Goal: Task Accomplishment & Management: Use online tool/utility

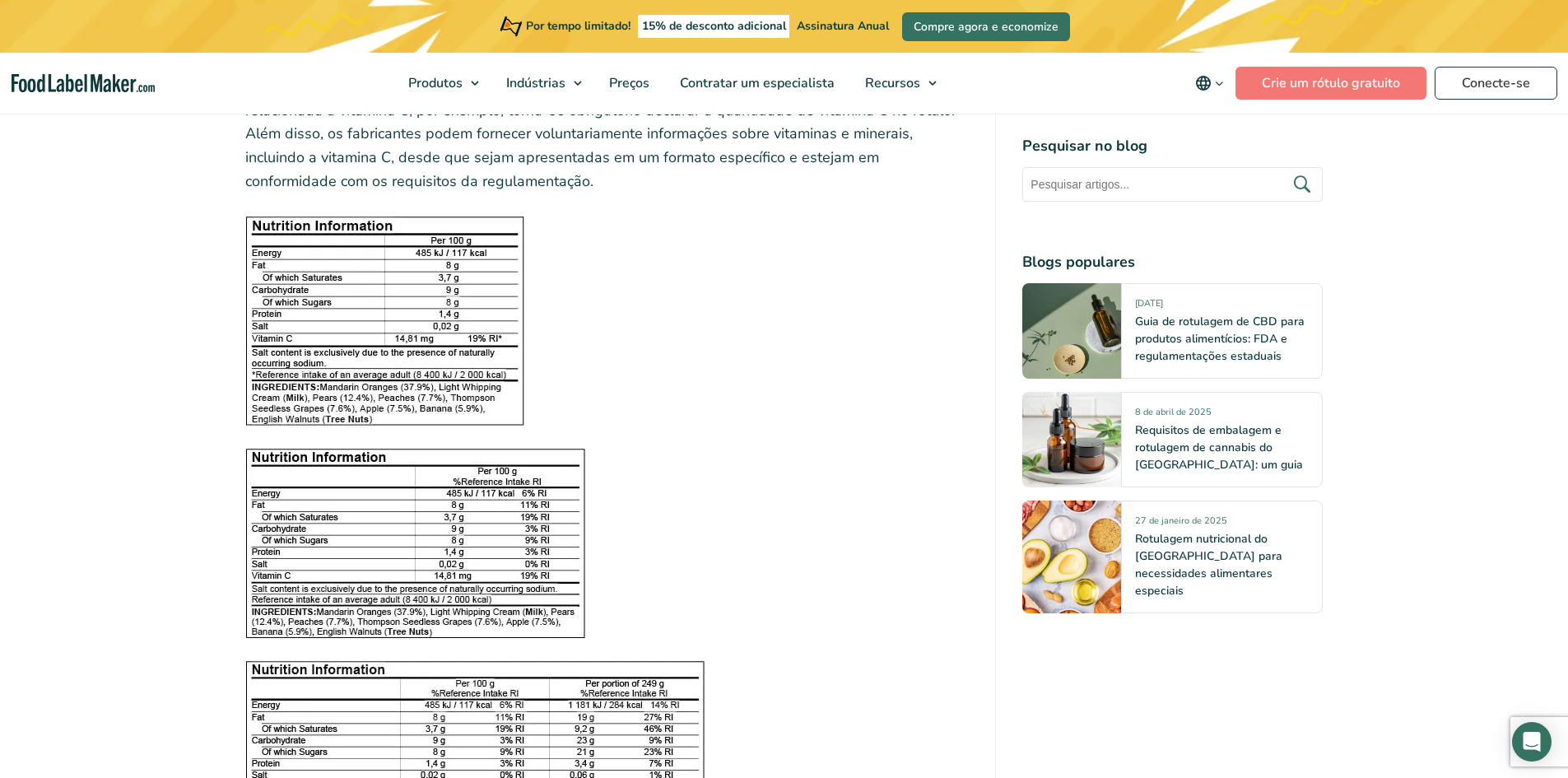
scroll to position [2059, 0]
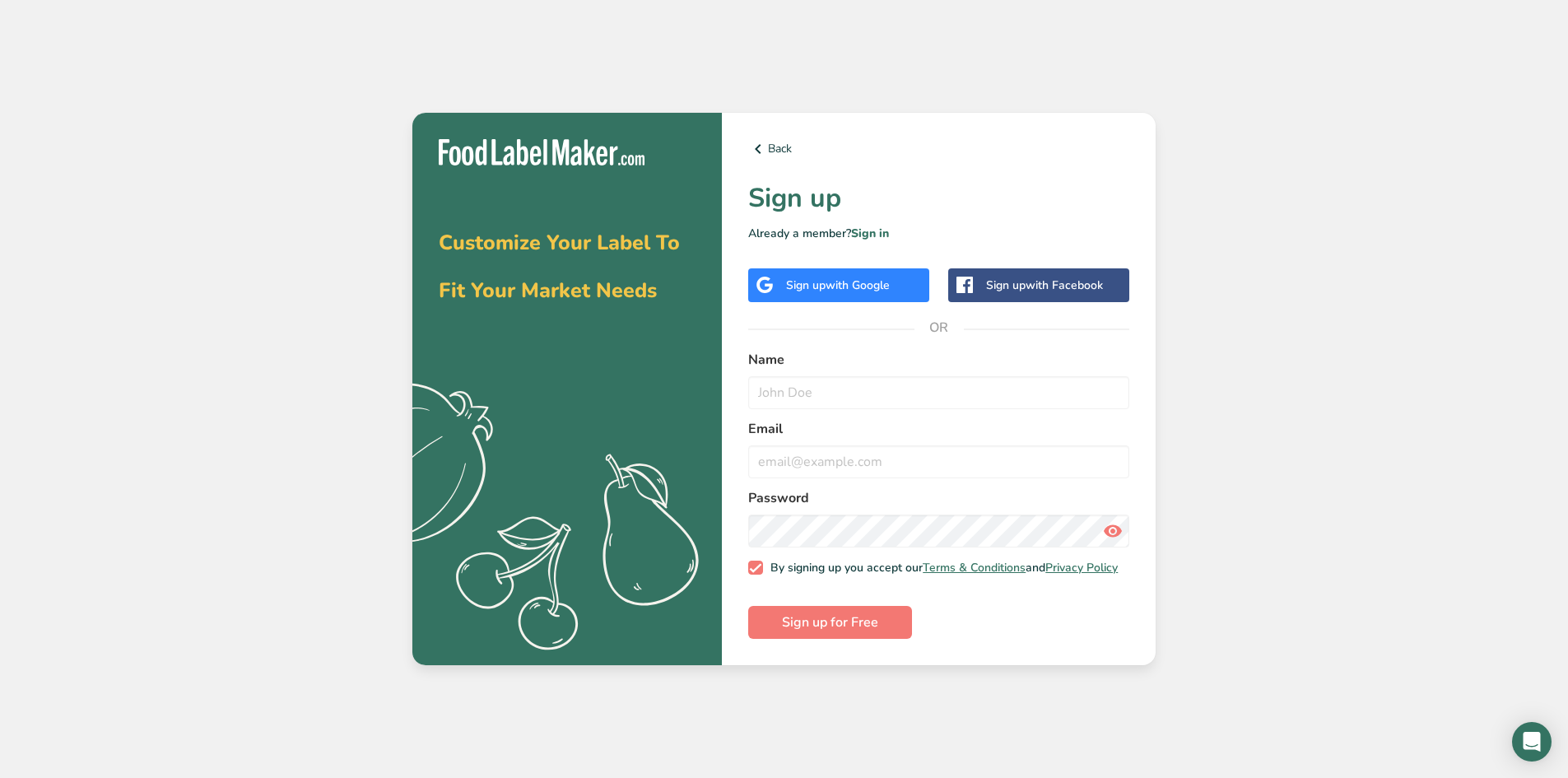
click at [860, 282] on span "with Google" at bounding box center [857, 286] width 64 height 15
click at [825, 279] on div "Sign up with Google" at bounding box center [837, 286] width 103 height 17
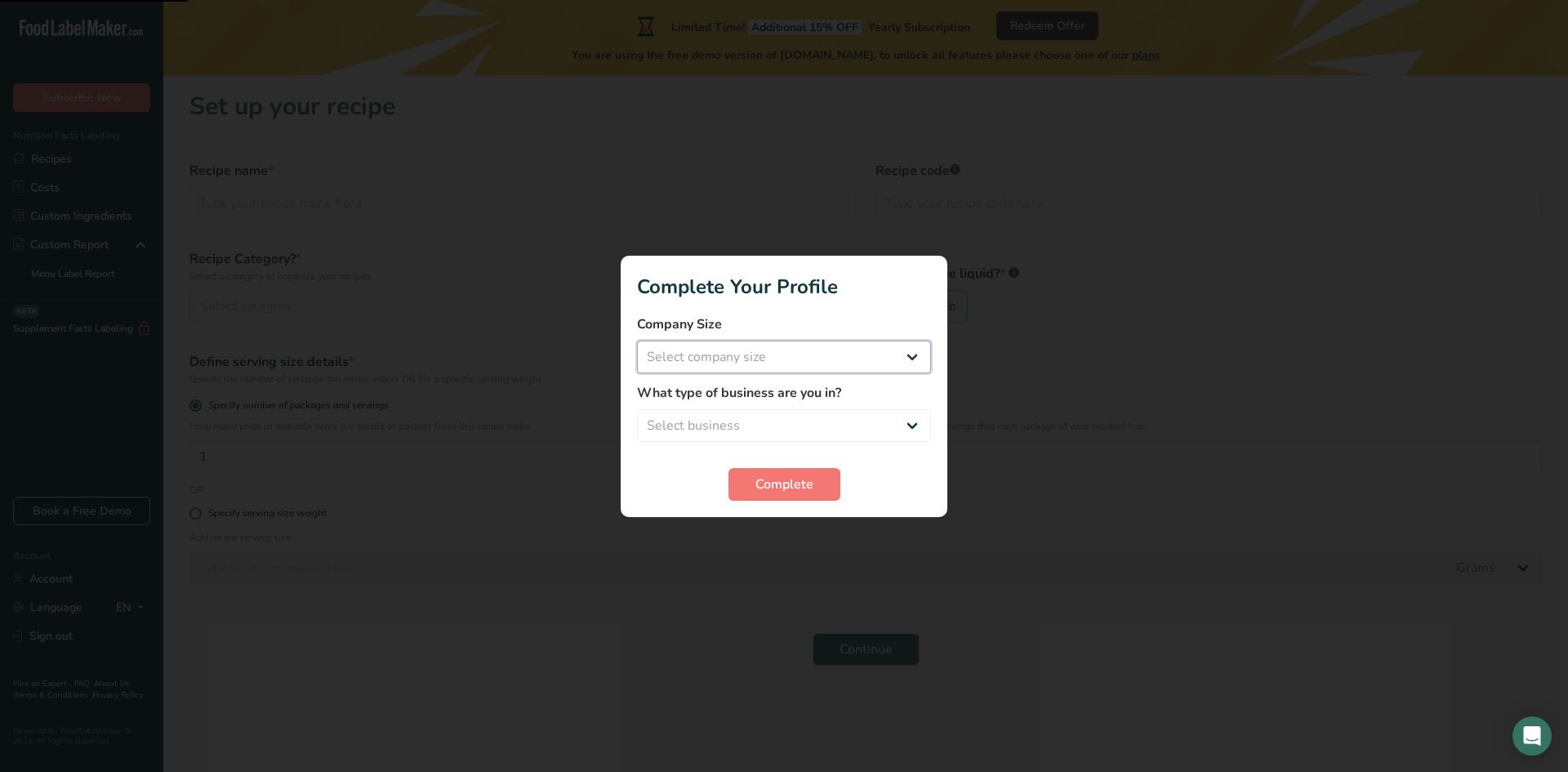
click at [735, 356] on select "Select company size Fewer than 10 Employees 10 to 50 Employees 51 to 500 Employ…" at bounding box center [784, 357] width 294 height 33
select select "2"
click at [637, 341] on select "Select company size Fewer than 10 Employees 10 to 50 Employees 51 to 500 Employ…" at bounding box center [784, 357] width 294 height 33
click at [717, 419] on select "Select business Packaged Food Manufacturer Restaurant & Cafe Bakery Meal Plans …" at bounding box center [784, 426] width 294 height 33
select select "8"
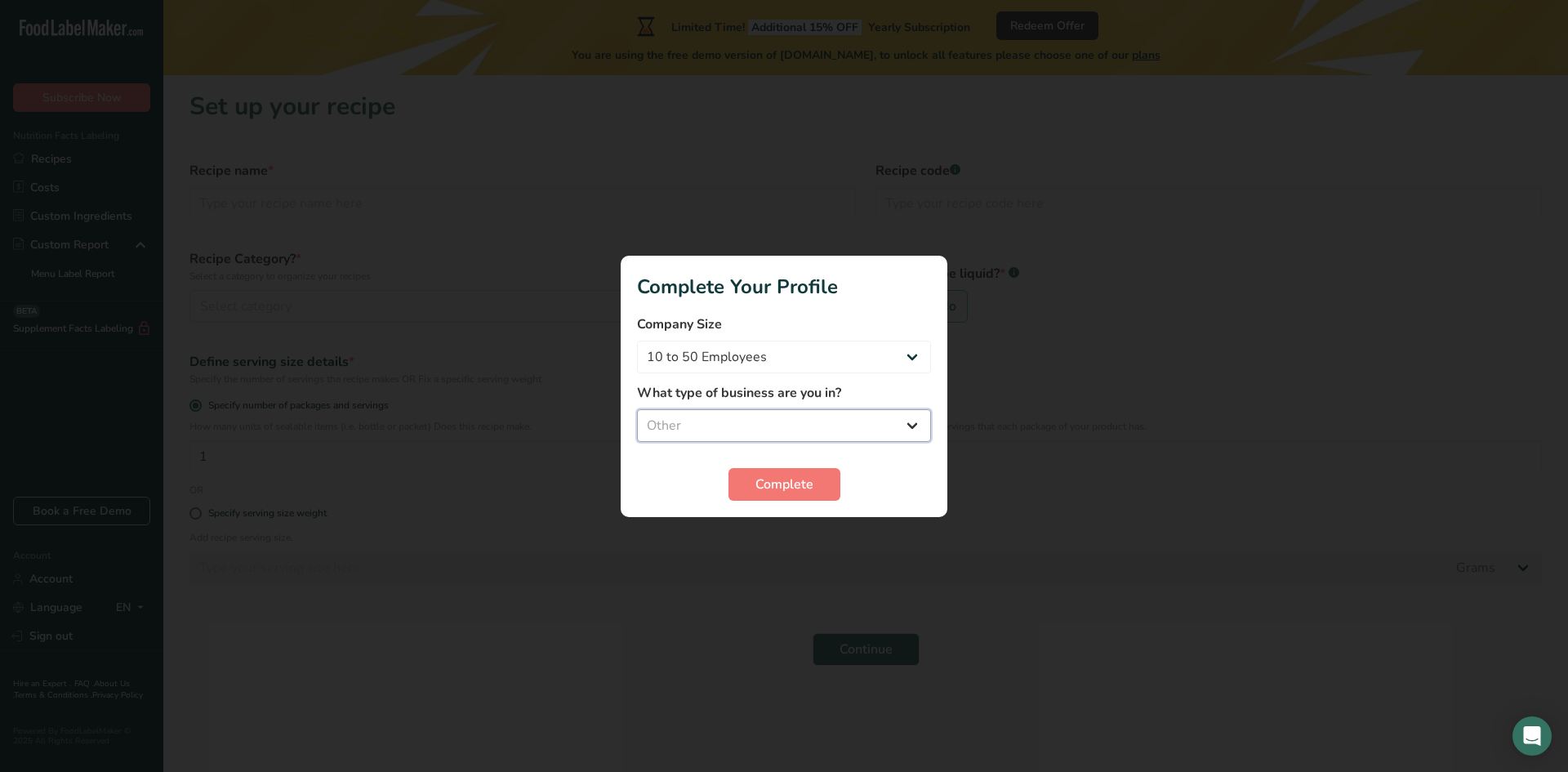
click at [637, 410] on select "Select business Packaged Food Manufacturer Restaurant & Cafe Bakery Meal Plans …" at bounding box center [784, 426] width 294 height 33
click at [765, 494] on span "Complete" at bounding box center [784, 484] width 58 height 20
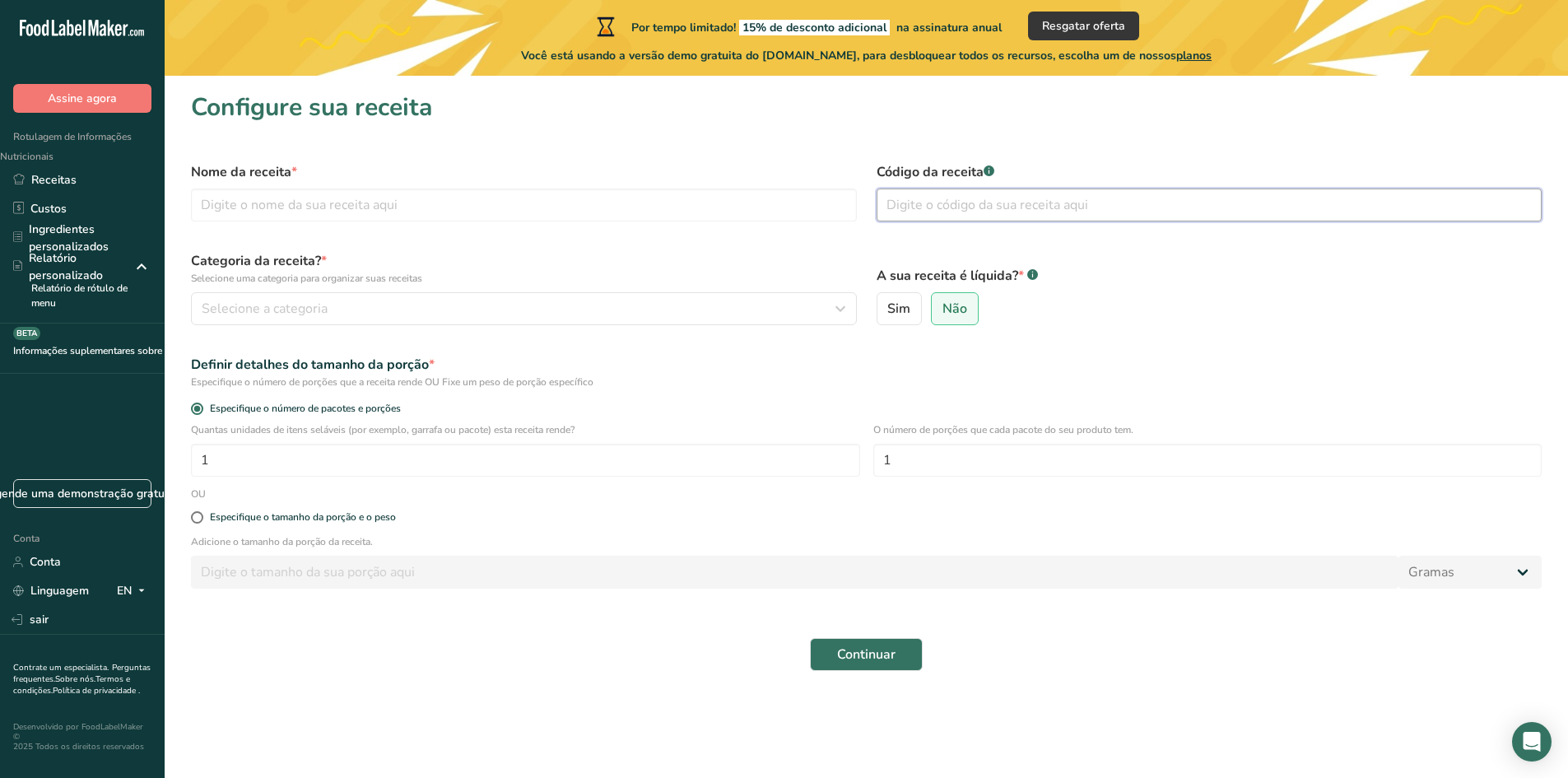
click at [950, 199] on input "text" at bounding box center [1209, 205] width 666 height 33
click at [385, 202] on input "text" at bounding box center [523, 205] width 666 height 33
click at [258, 206] on input "text" at bounding box center [523, 205] width 666 height 33
paste input "Cashew Kernel Dry Roasted with Chili"
type input "Cashew Kernel Dry Roasted with Chili"
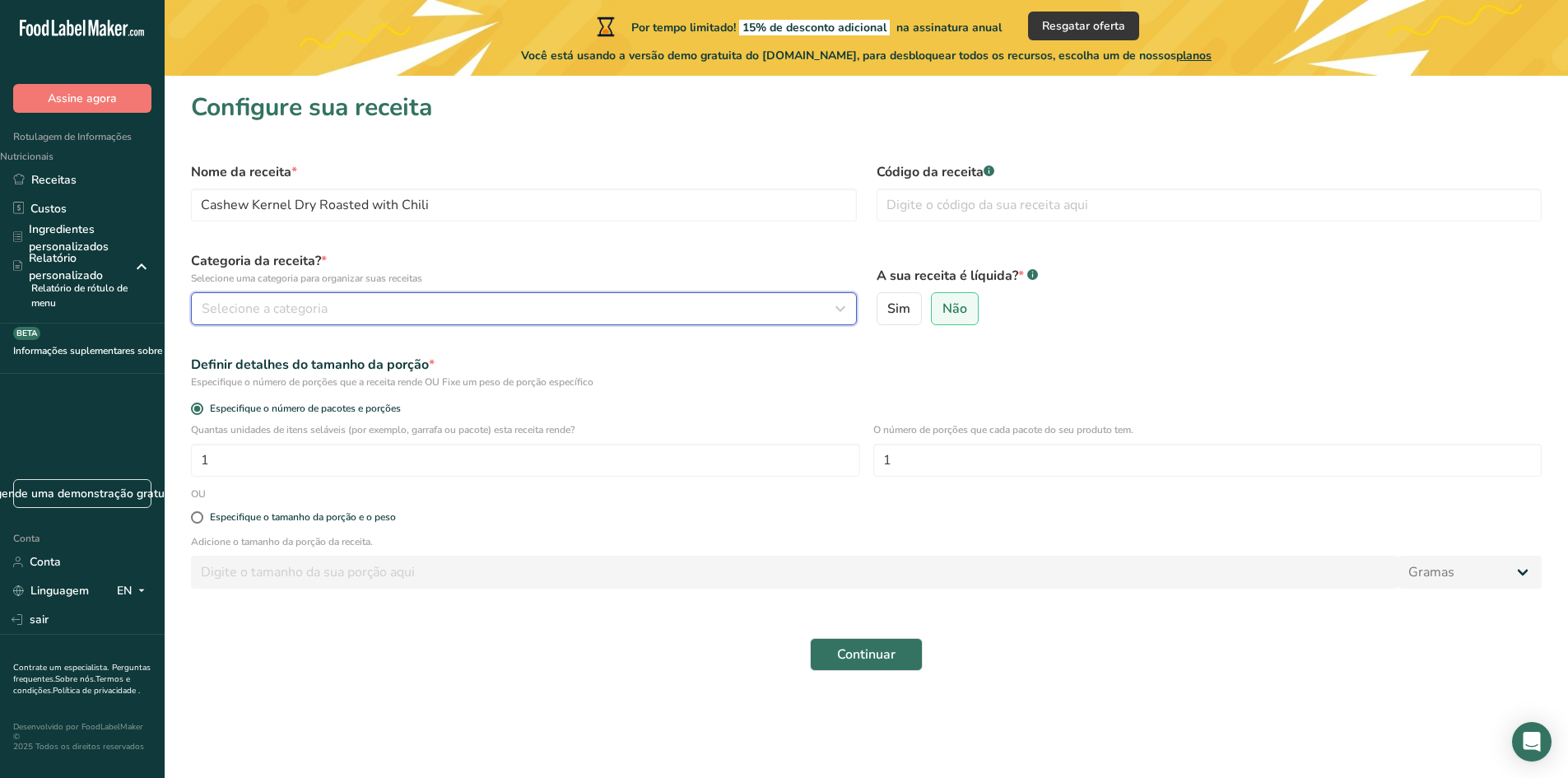
click at [229, 301] on font "Selecione a categoria" at bounding box center [264, 309] width 126 height 18
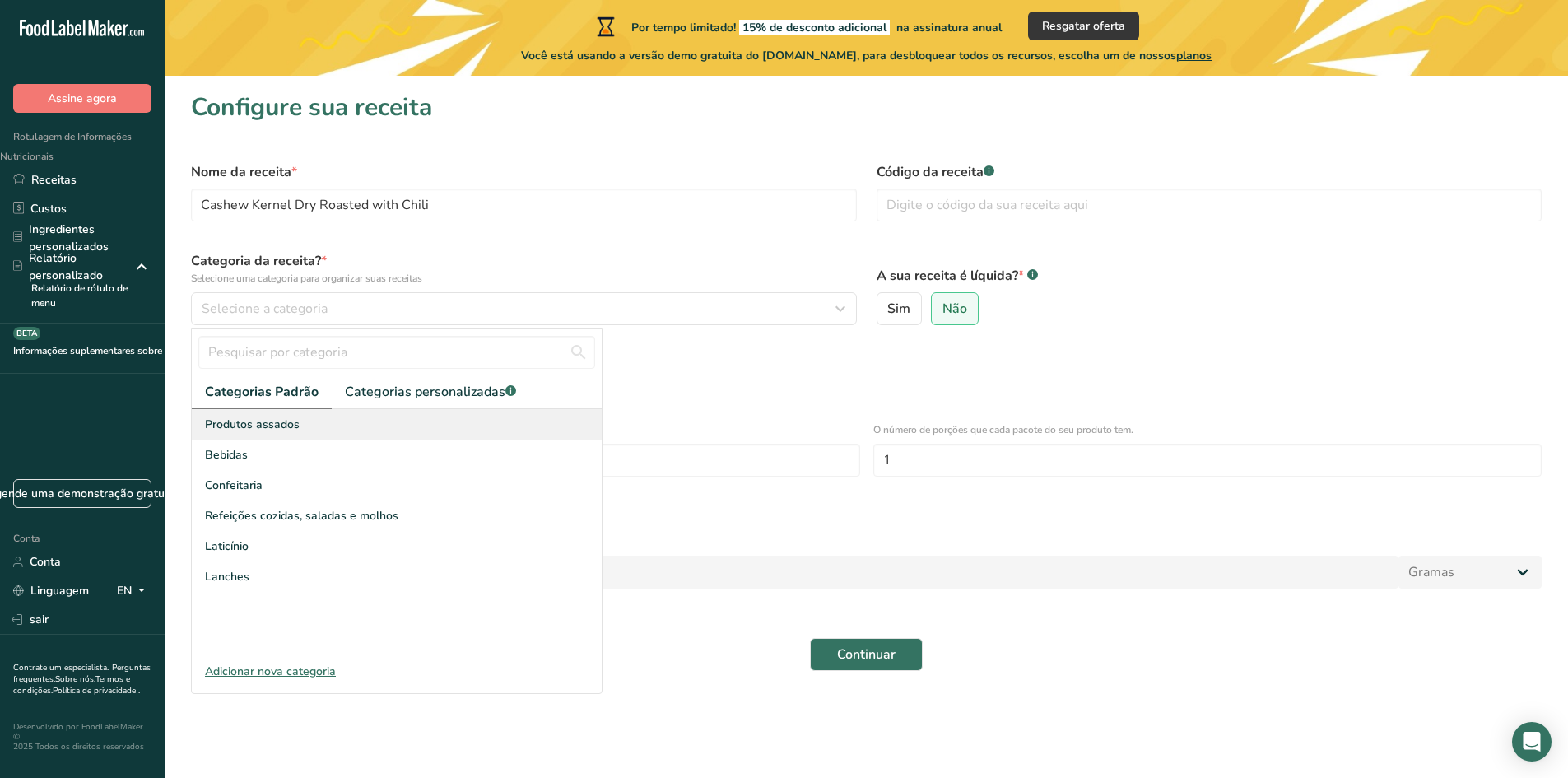
click at [253, 427] on font "Produtos assados" at bounding box center [252, 424] width 95 height 15
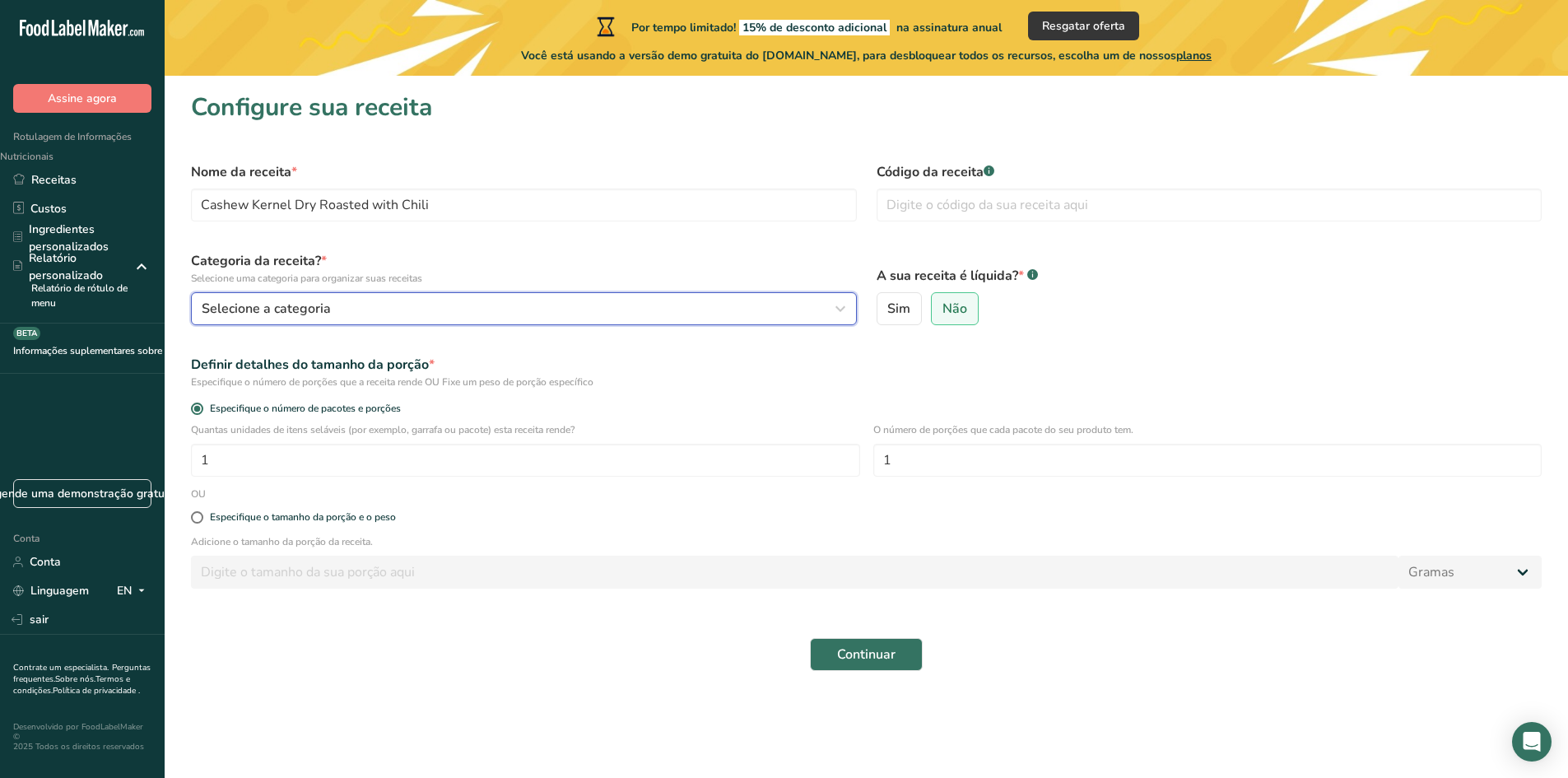
click at [259, 304] on font "Selecione a categoria" at bounding box center [266, 309] width 129 height 18
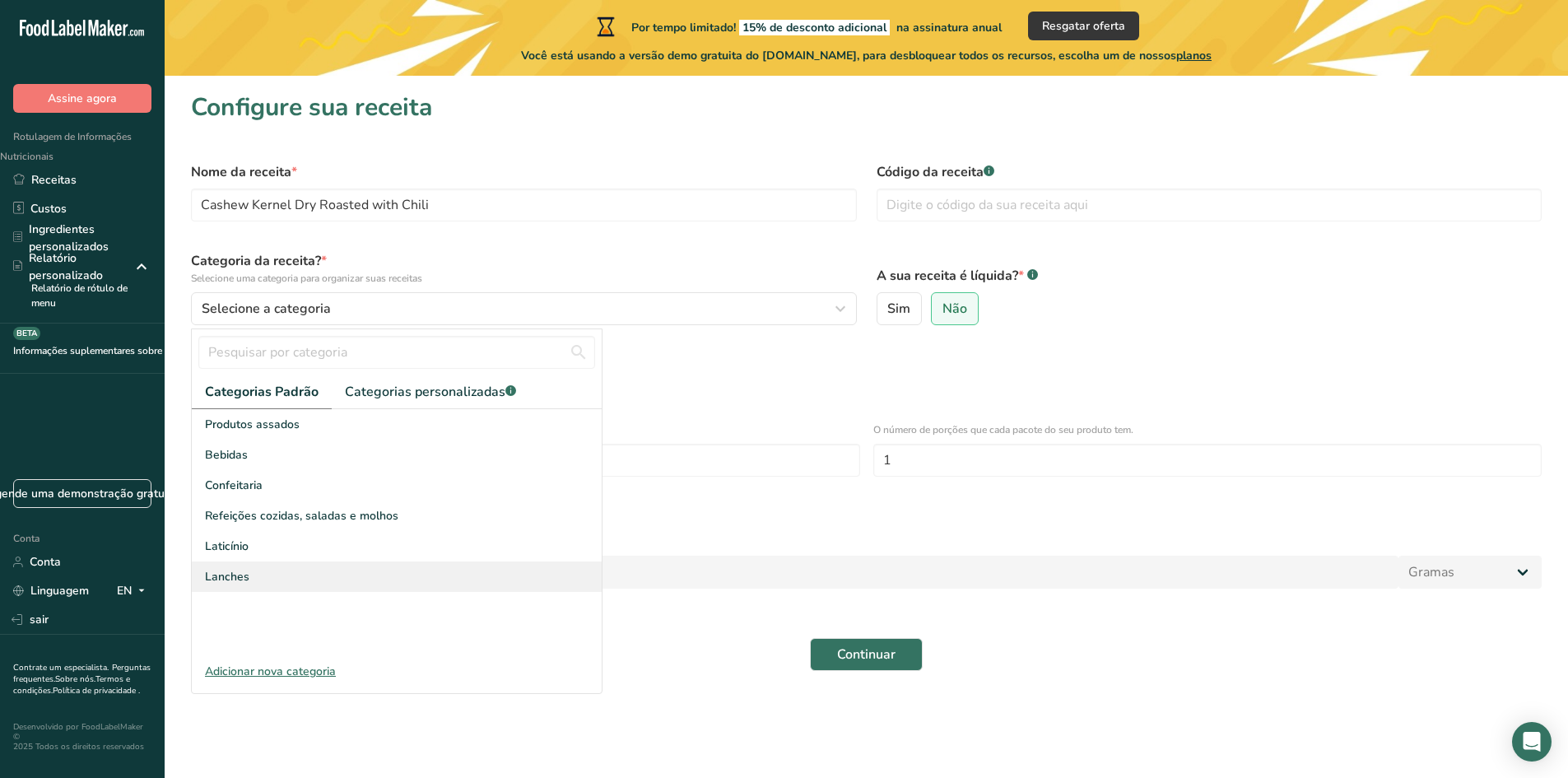
click at [235, 574] on font "Lanches" at bounding box center [227, 577] width 44 height 15
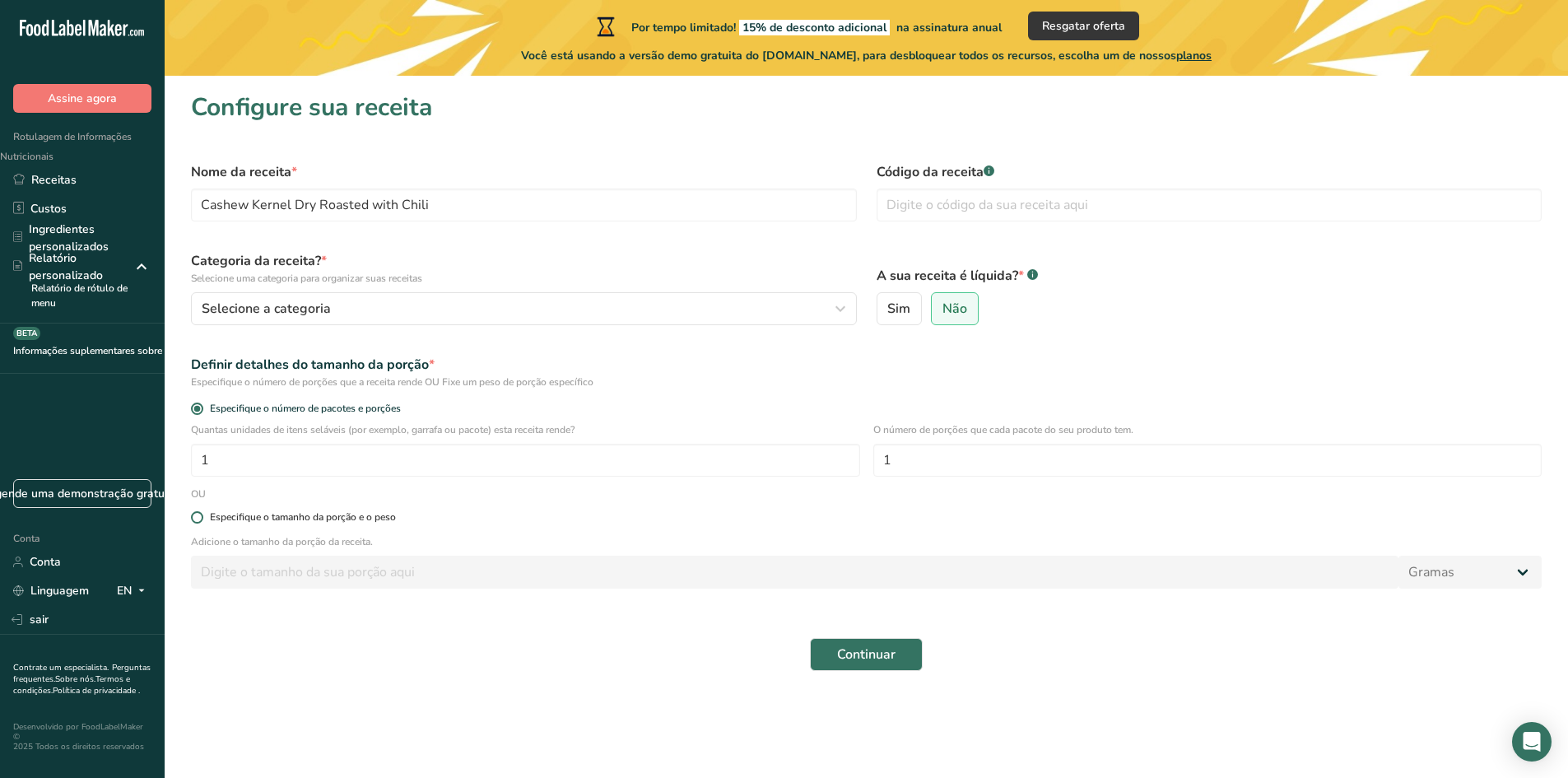
click at [201, 518] on span at bounding box center [197, 517] width 12 height 12
click at [201, 518] on input "Especifique o tamanho da porção e o peso" at bounding box center [196, 517] width 11 height 11
radio input "true"
radio input "false"
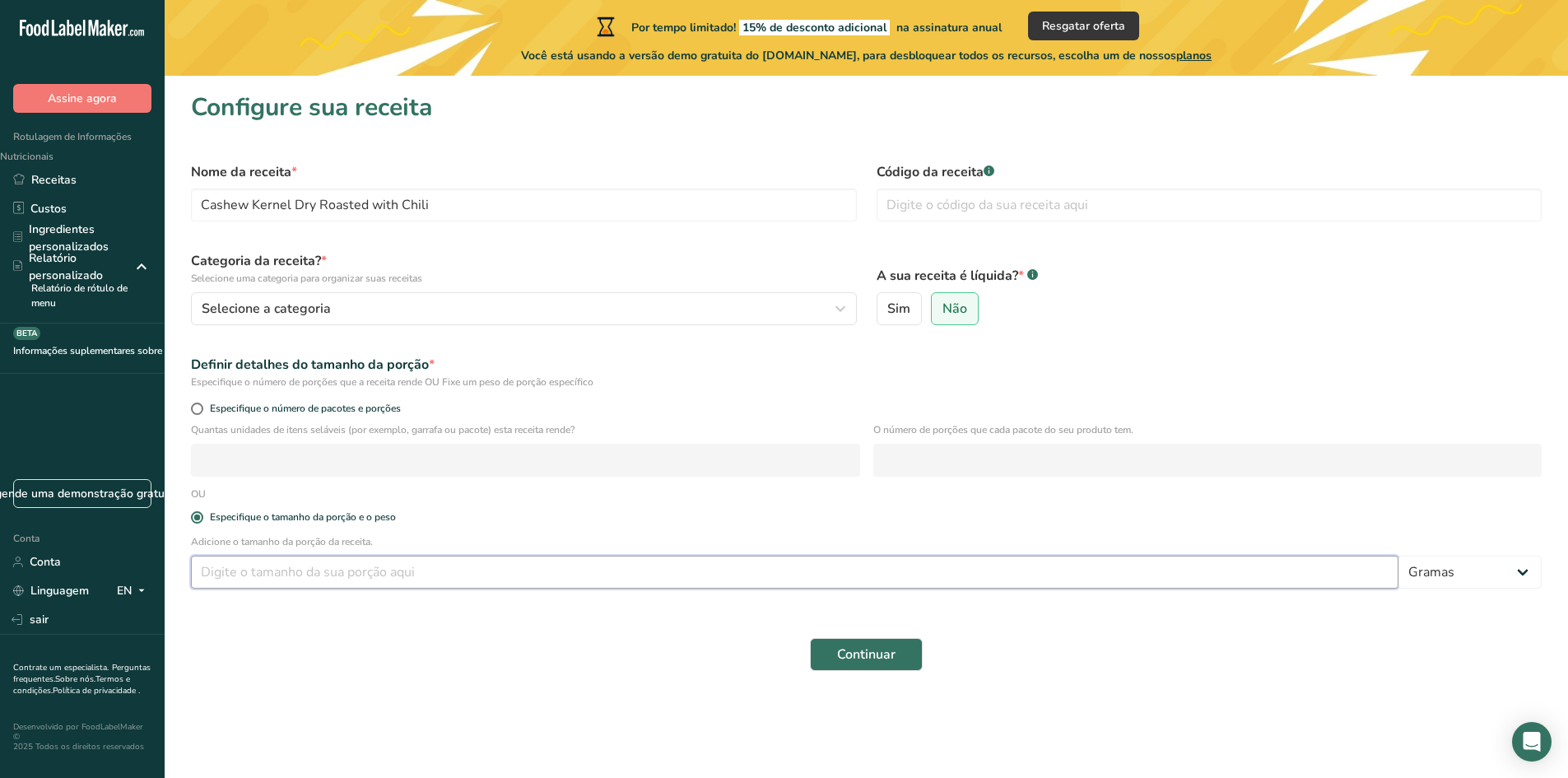
click at [276, 572] on input "number" at bounding box center [794, 572] width 1207 height 33
click at [201, 408] on span at bounding box center [197, 409] width 12 height 12
click at [201, 408] on input "Especifique o número de pacotes e porções" at bounding box center [196, 409] width 11 height 11
radio input "true"
radio input "false"
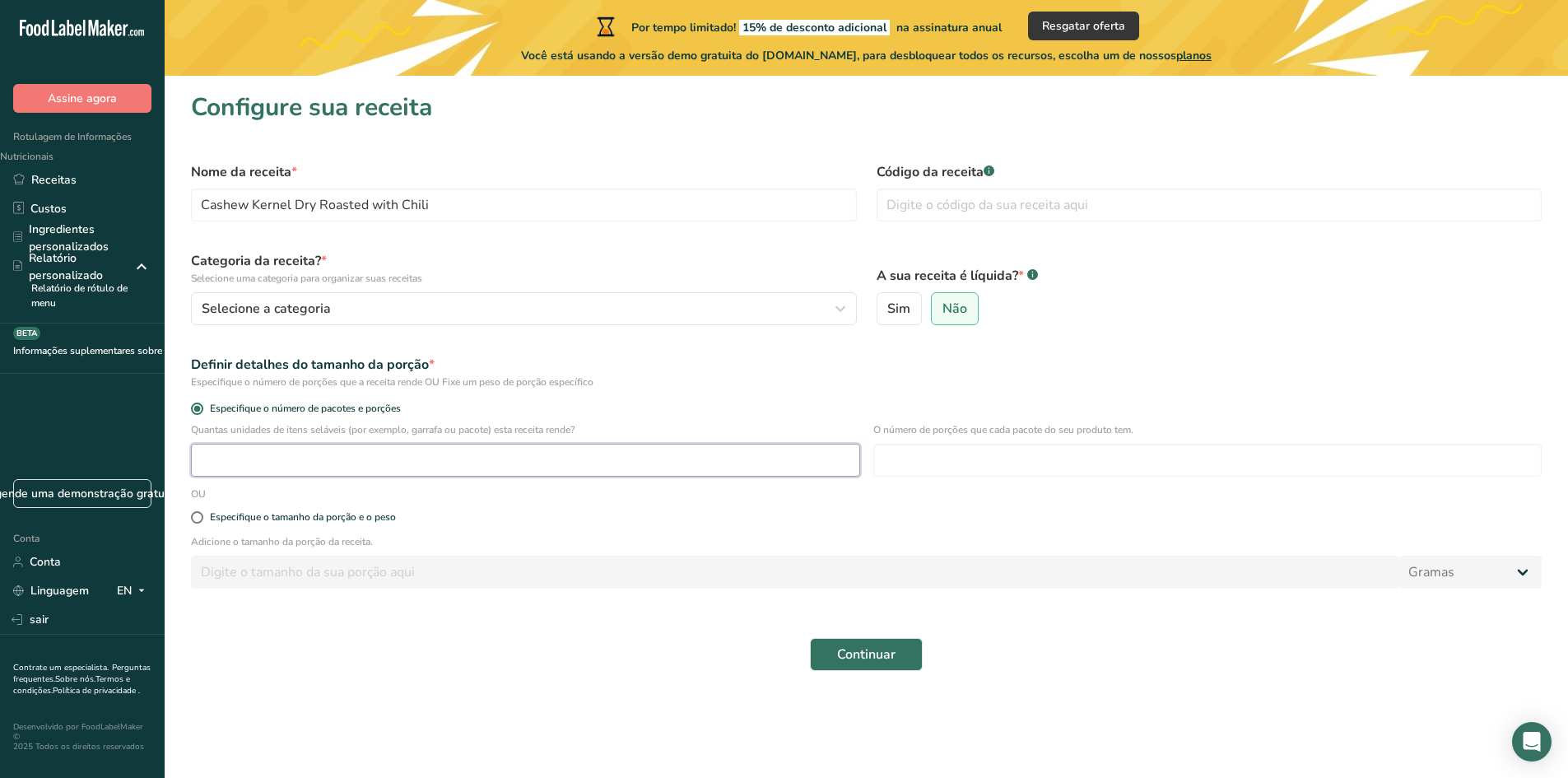
click at [232, 452] on input "number" at bounding box center [525, 460] width 669 height 33
type input "1"
click at [191, 517] on span at bounding box center [197, 517] width 12 height 12
click at [191, 517] on input "Especifique o tamanho da porção e o peso" at bounding box center [196, 517] width 11 height 11
radio input "true"
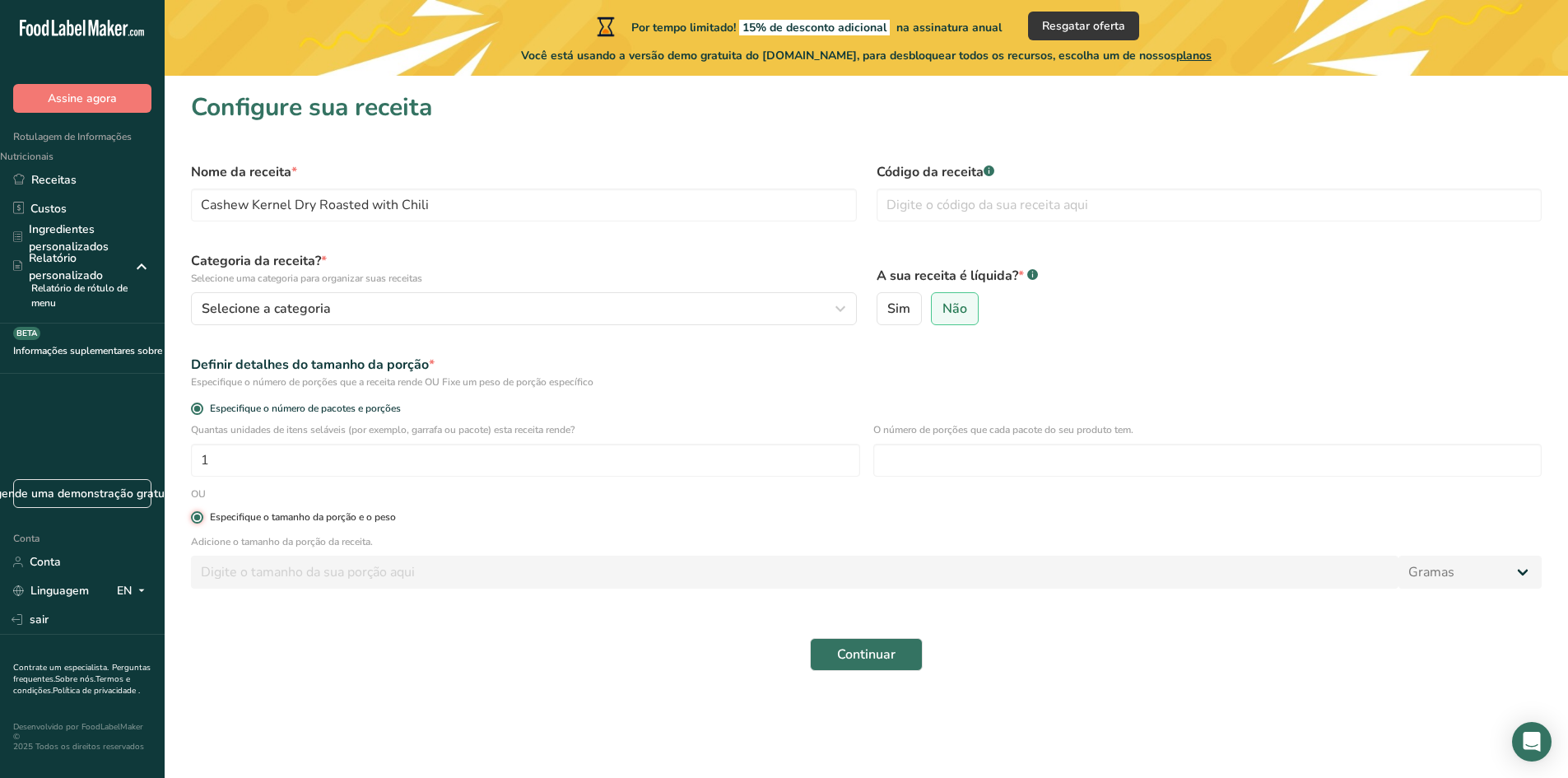
radio input "false"
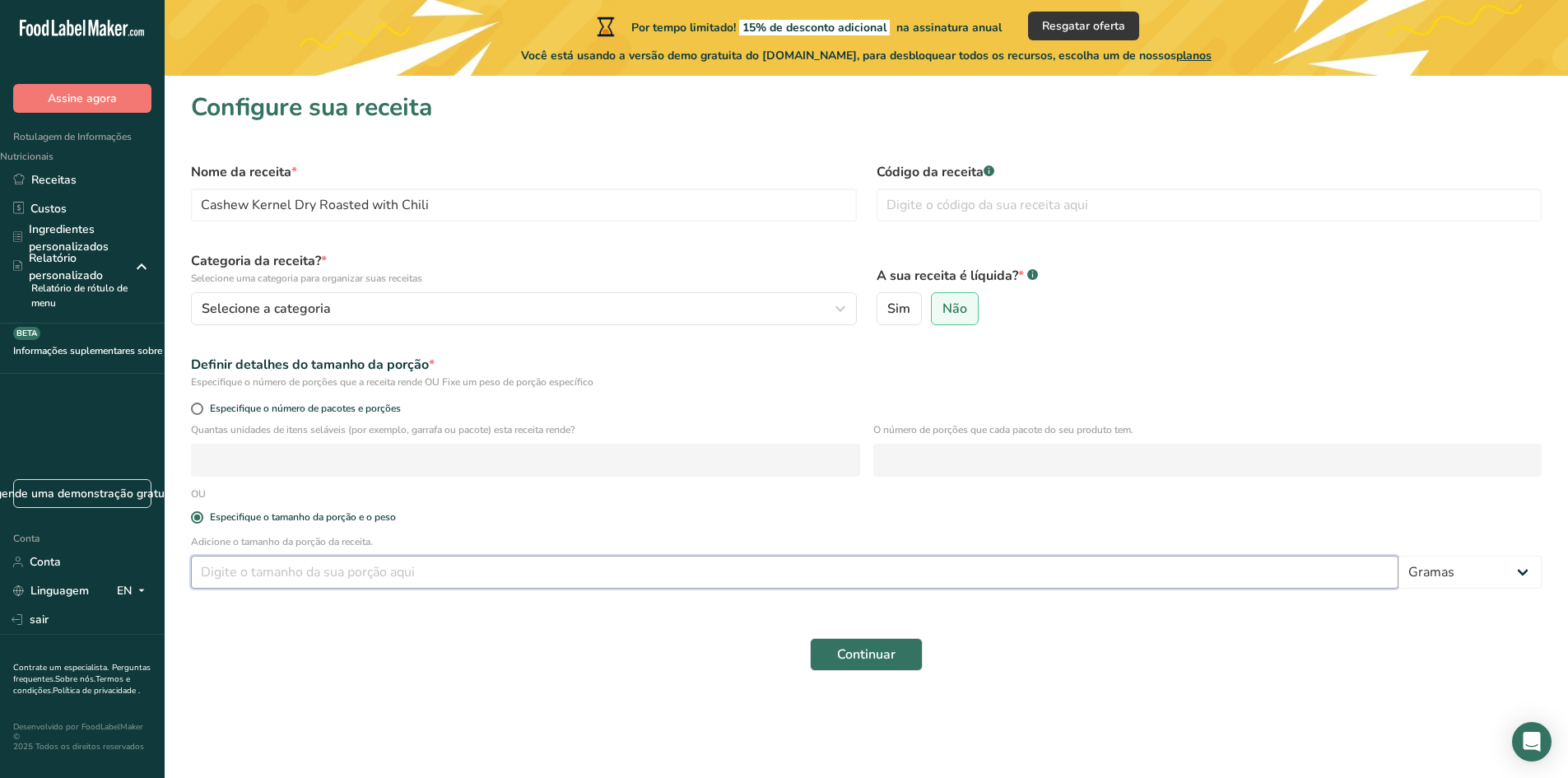
click at [214, 563] on input "number" at bounding box center [794, 572] width 1207 height 33
type input "100"
click at [931, 196] on input "text" at bounding box center [1209, 205] width 666 height 33
click at [965, 192] on input "text" at bounding box center [1209, 205] width 666 height 33
paste input "Cashew nuts (97.7%), salt (1.3%), chili (1.0%)."
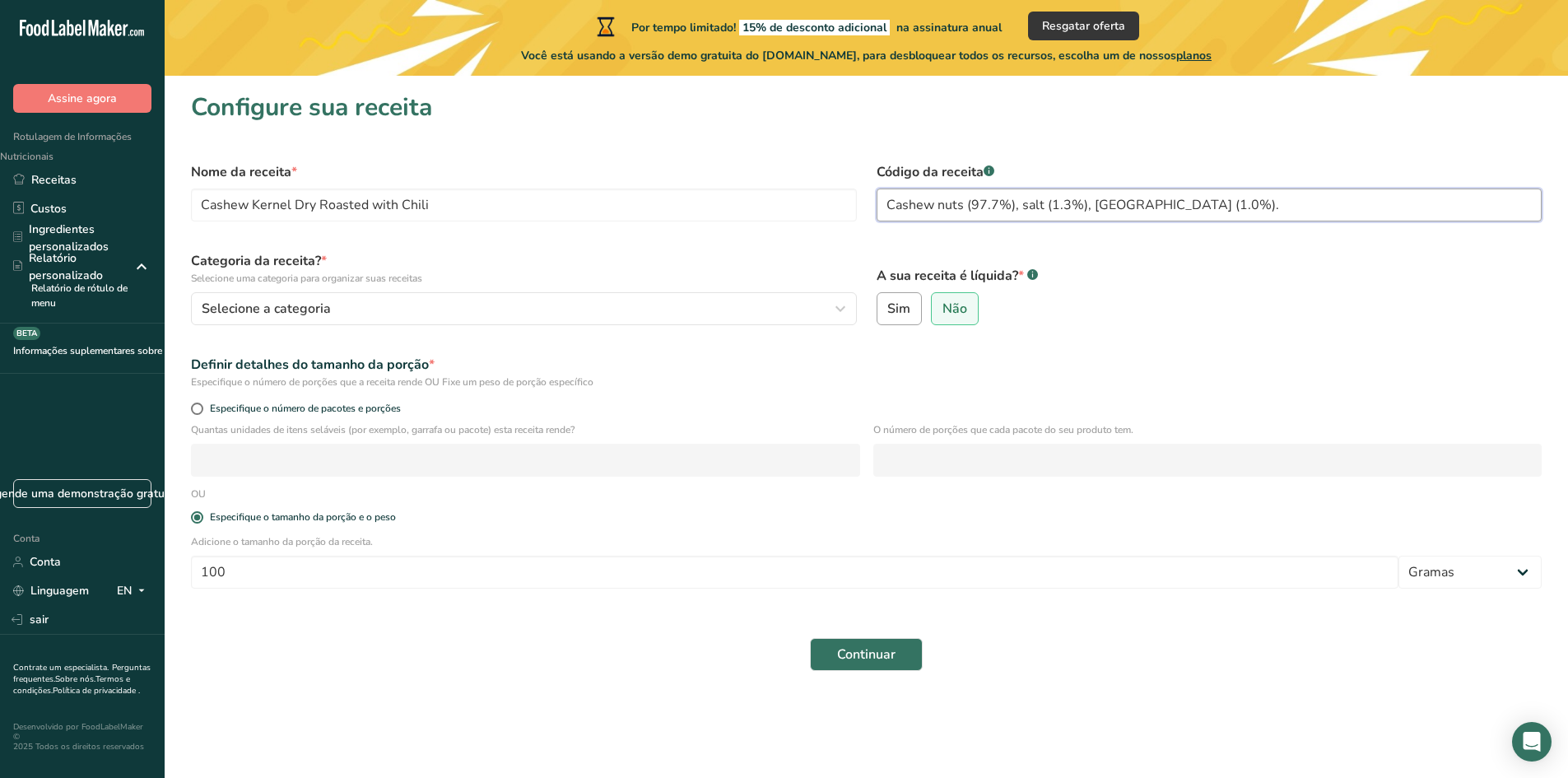
type input "Cashew nuts (97.7%), salt (1.3%), chili (1.0%)."
click at [895, 321] on label "Sim" at bounding box center [900, 309] width 46 height 33
click at [888, 315] on input "Sim" at bounding box center [883, 309] width 11 height 11
radio input "true"
radio input "false"
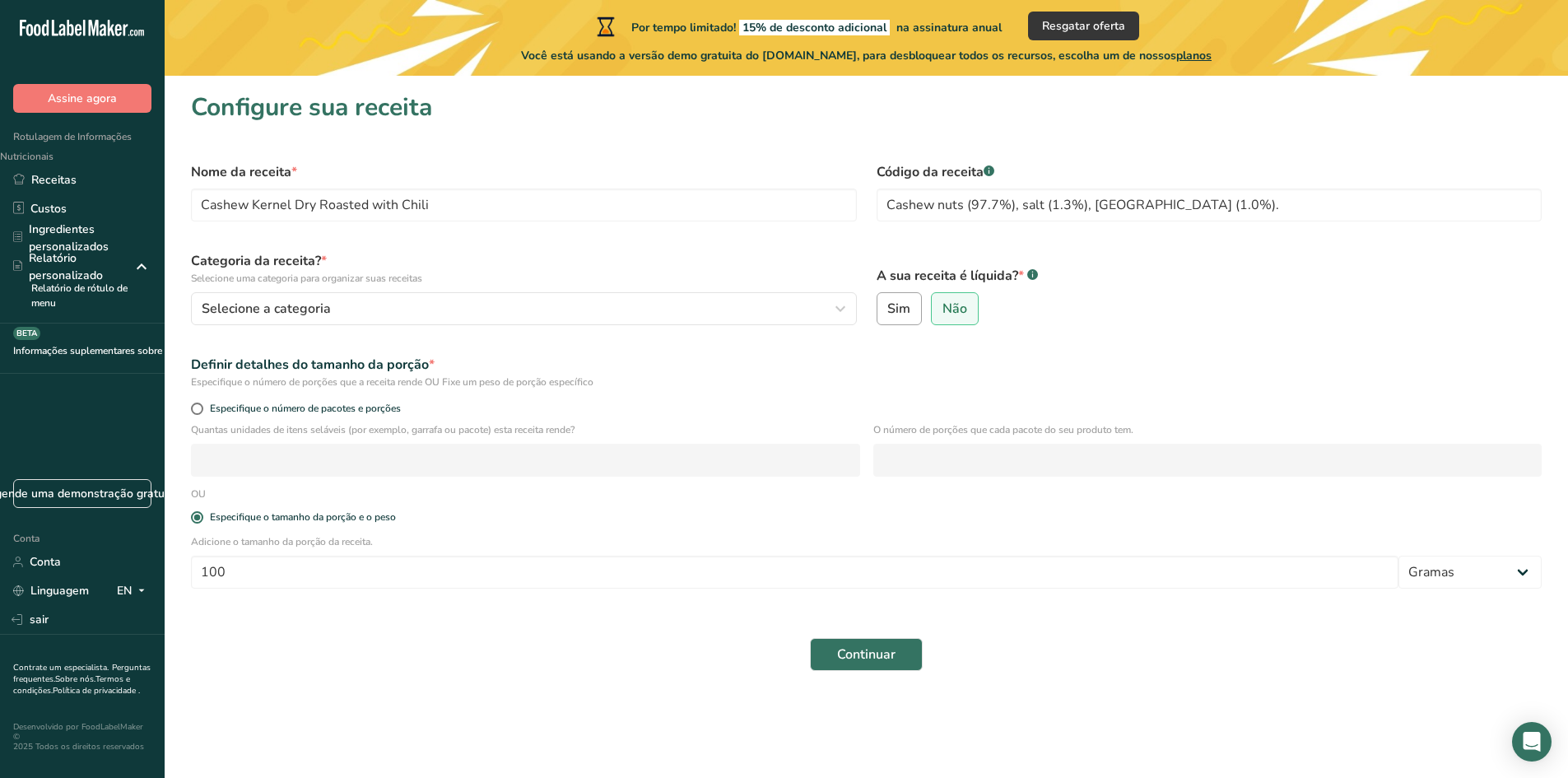
select select "22"
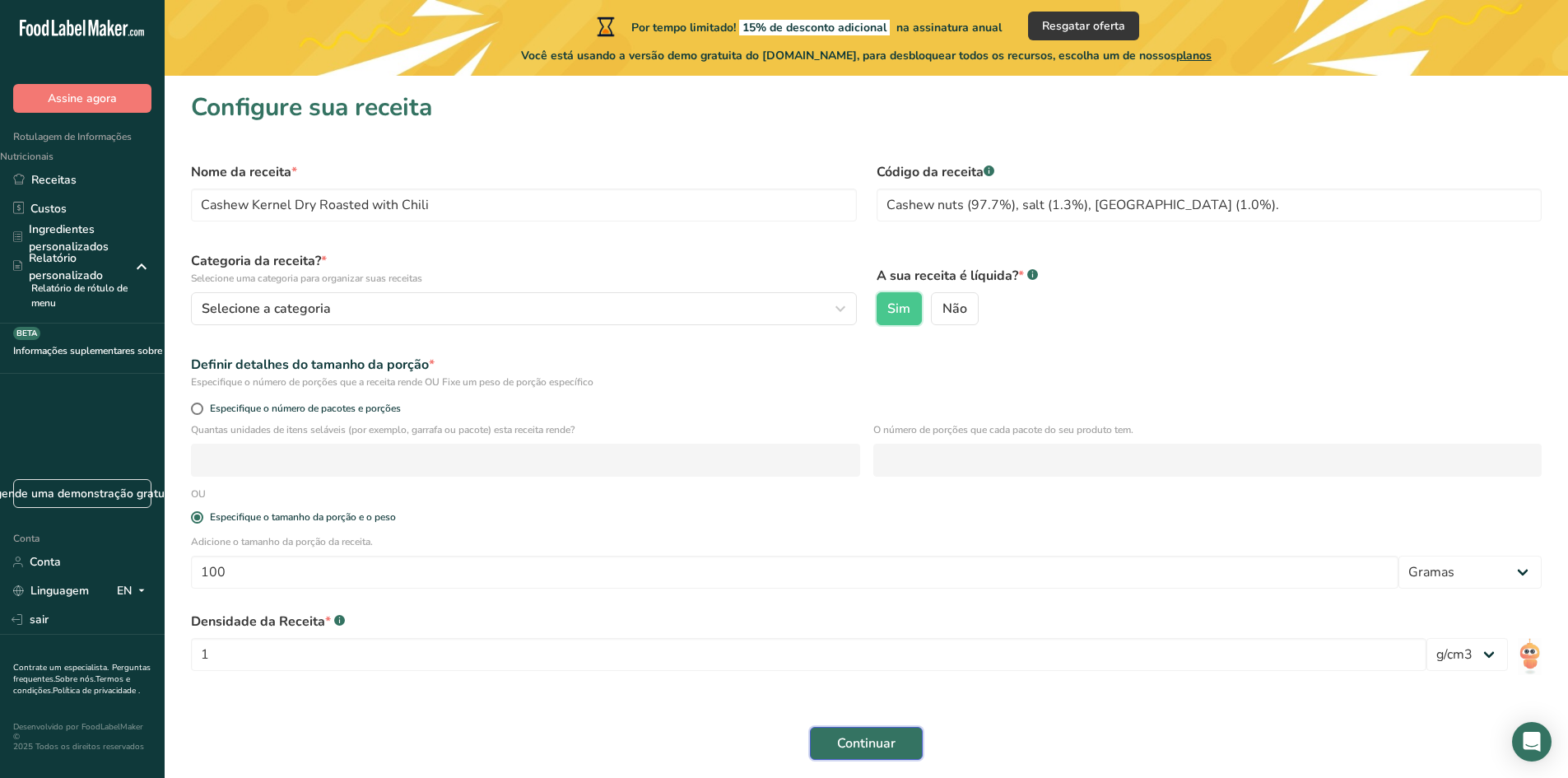
click at [870, 739] on font "Continuar" at bounding box center [866, 743] width 58 height 18
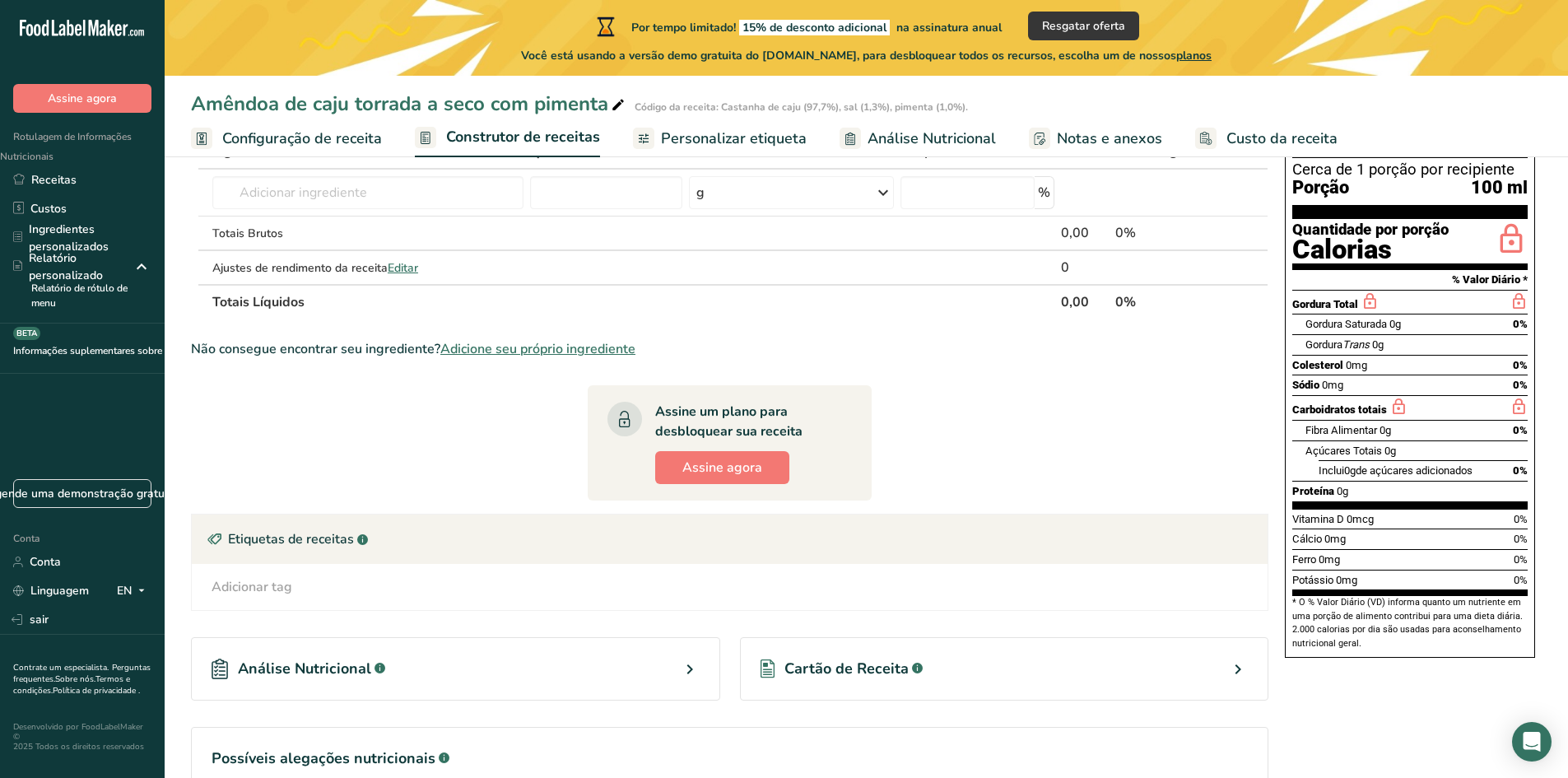
scroll to position [91, 0]
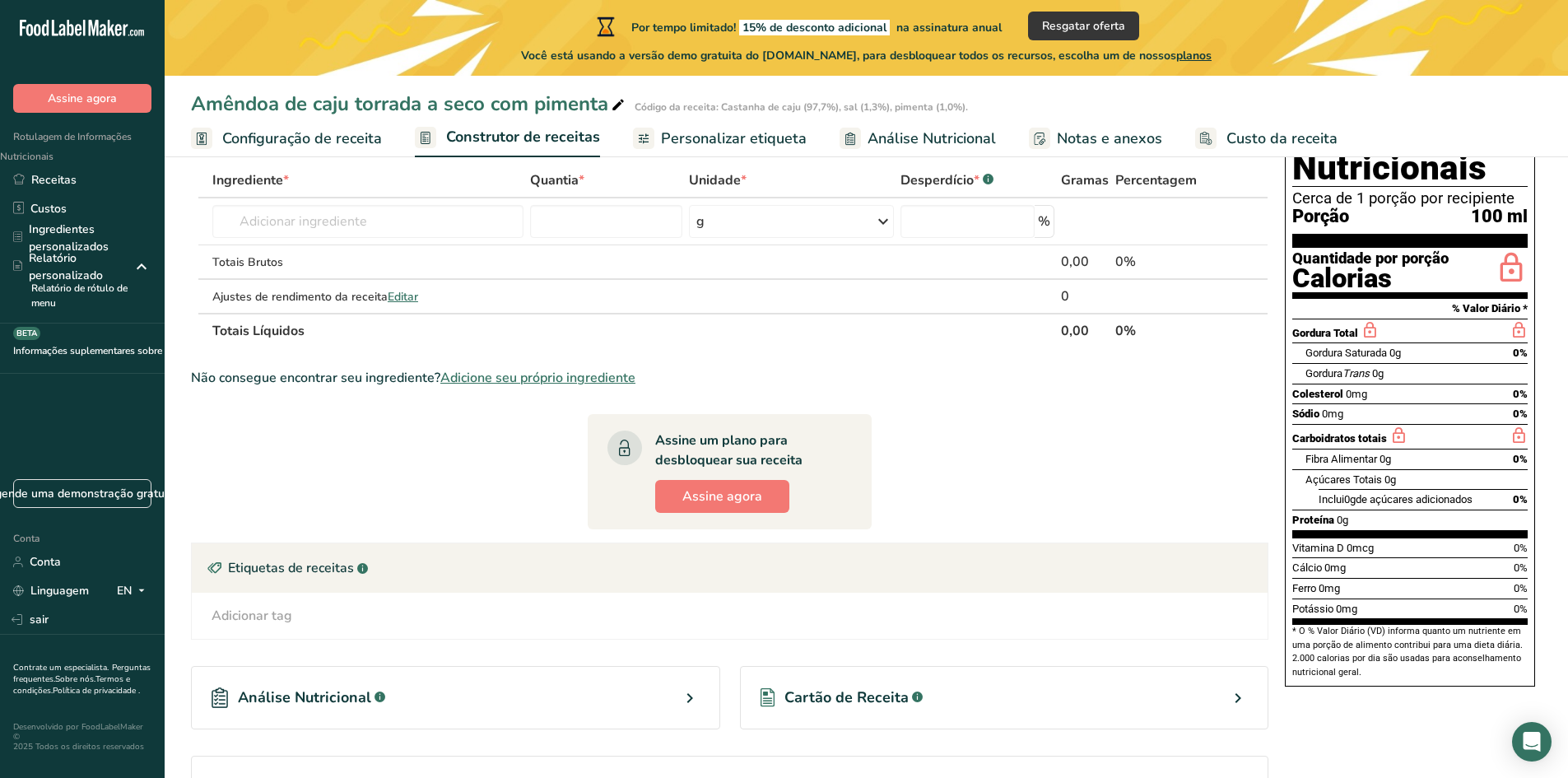
click at [308, 131] on font "Configuração de receita" at bounding box center [302, 138] width 160 height 20
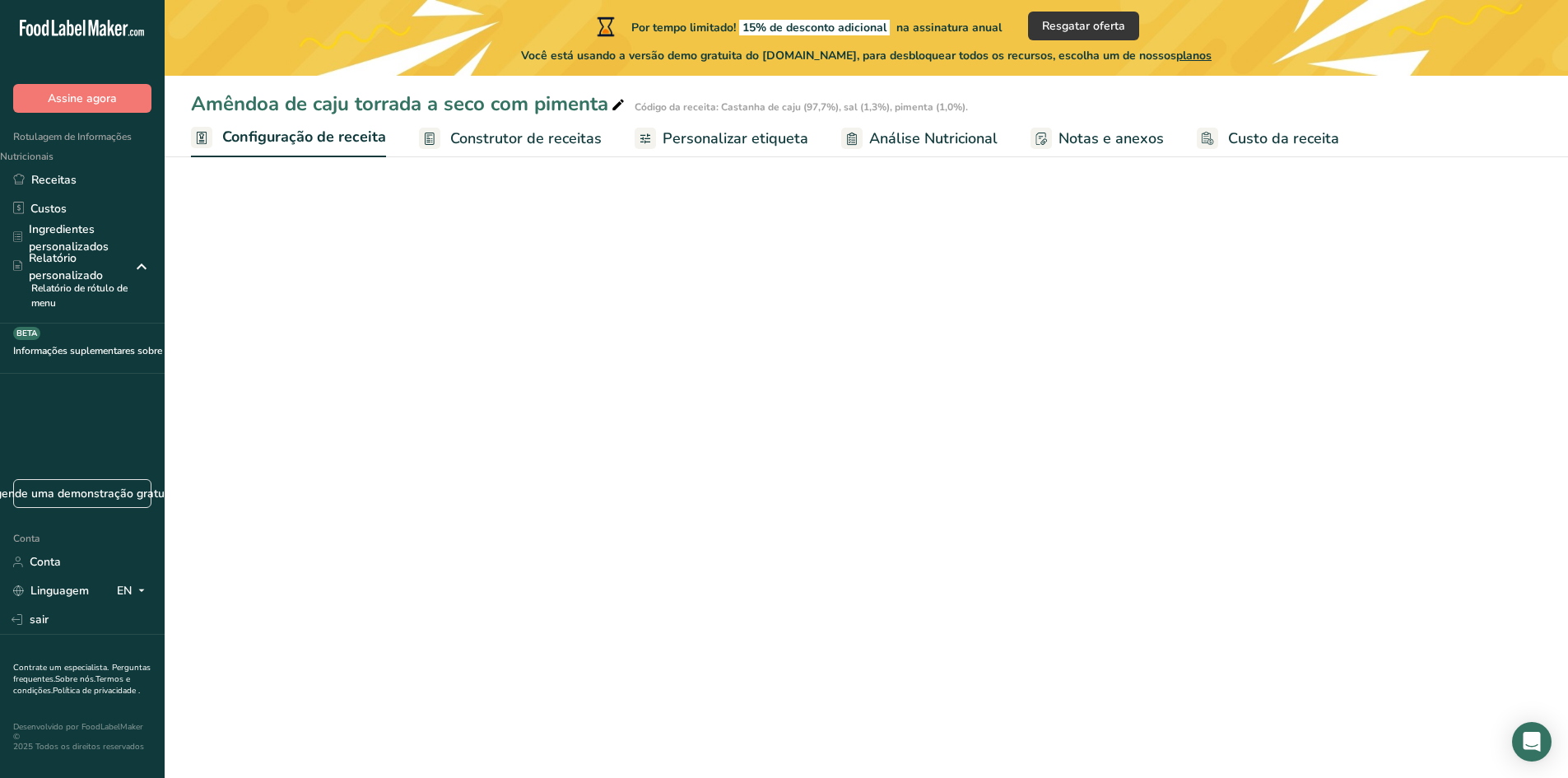
select select "22"
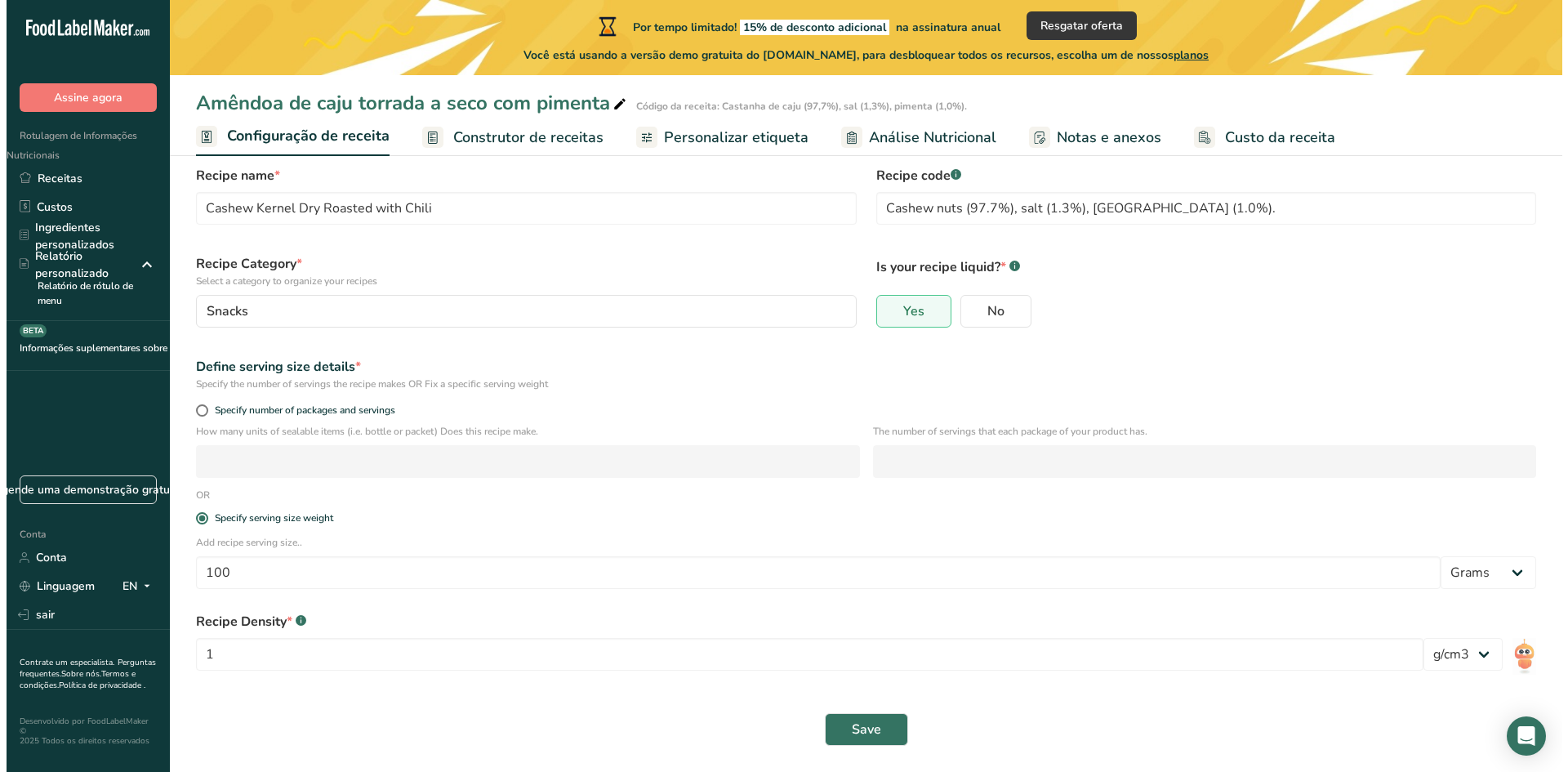
scroll to position [36, 0]
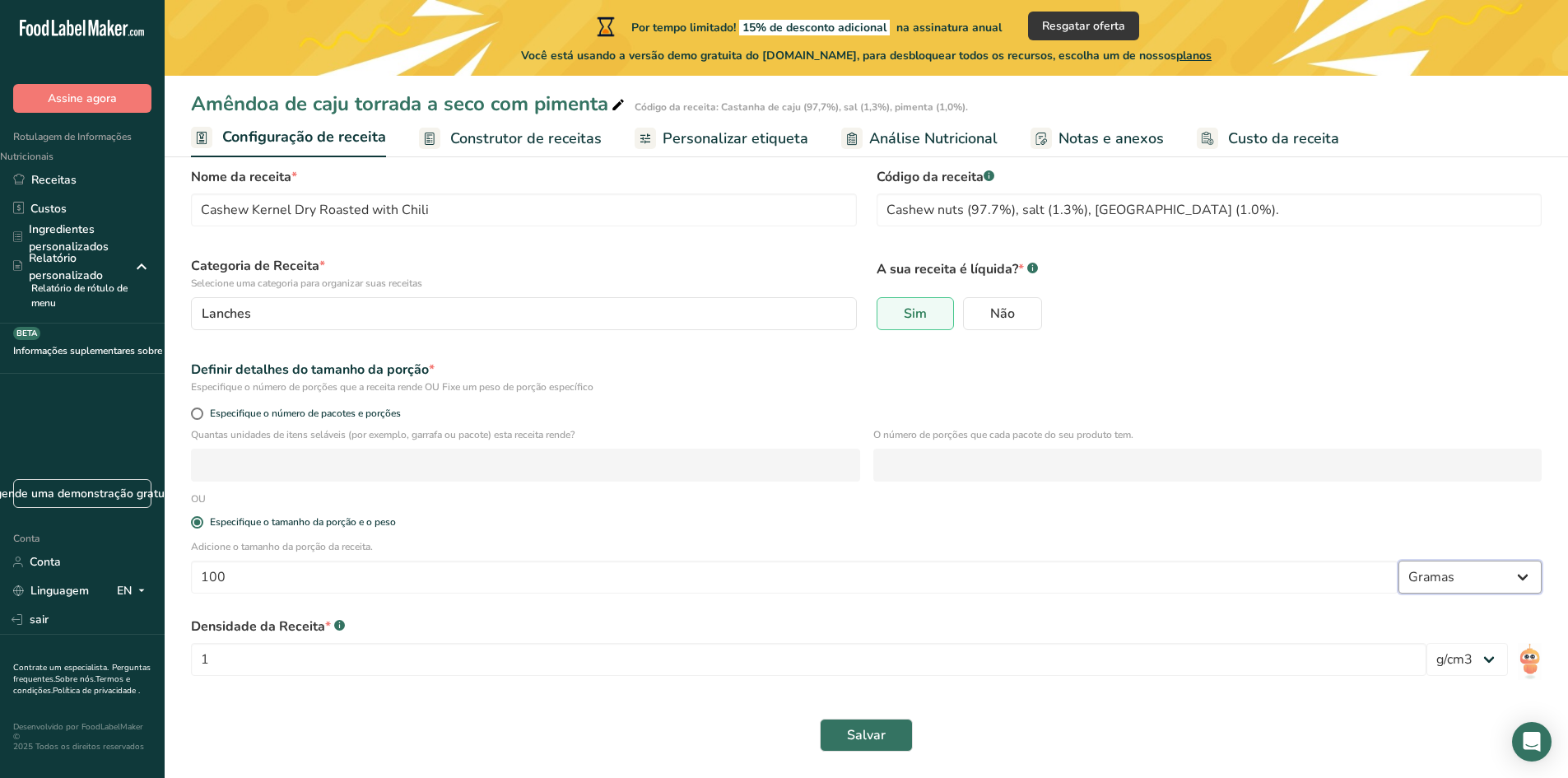
click at [1437, 583] on select "Gramas kg mg mcg Libra onças eu mL fl oz colher de sopa colher de chá xícara qt…" at bounding box center [1471, 577] width 144 height 33
click at [505, 137] on font "Construtor de receitas" at bounding box center [526, 138] width 151 height 20
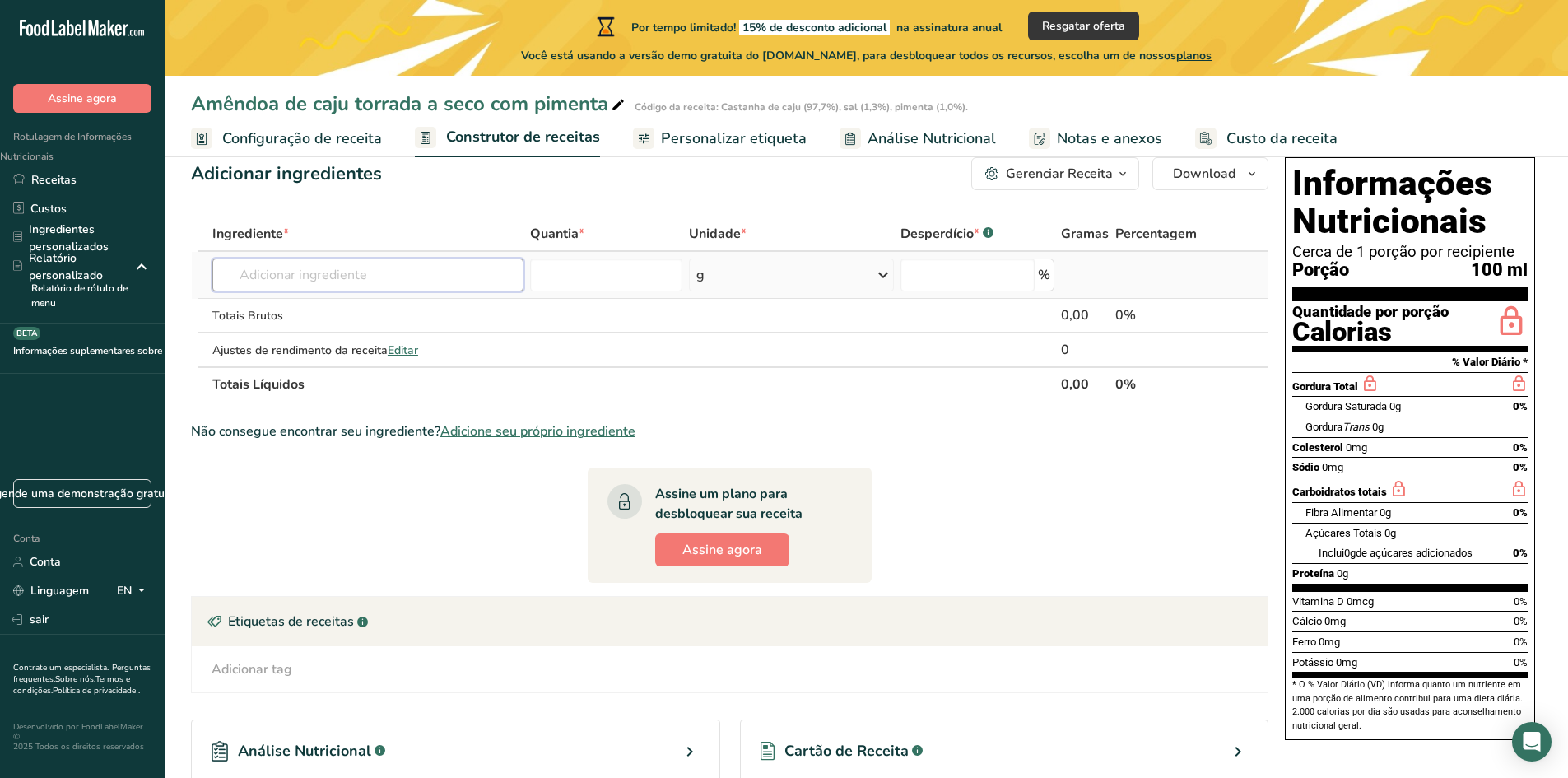
click at [385, 268] on input "text" at bounding box center [368, 274] width 311 height 33
click at [297, 138] on font "Configuração de receita" at bounding box center [302, 138] width 160 height 20
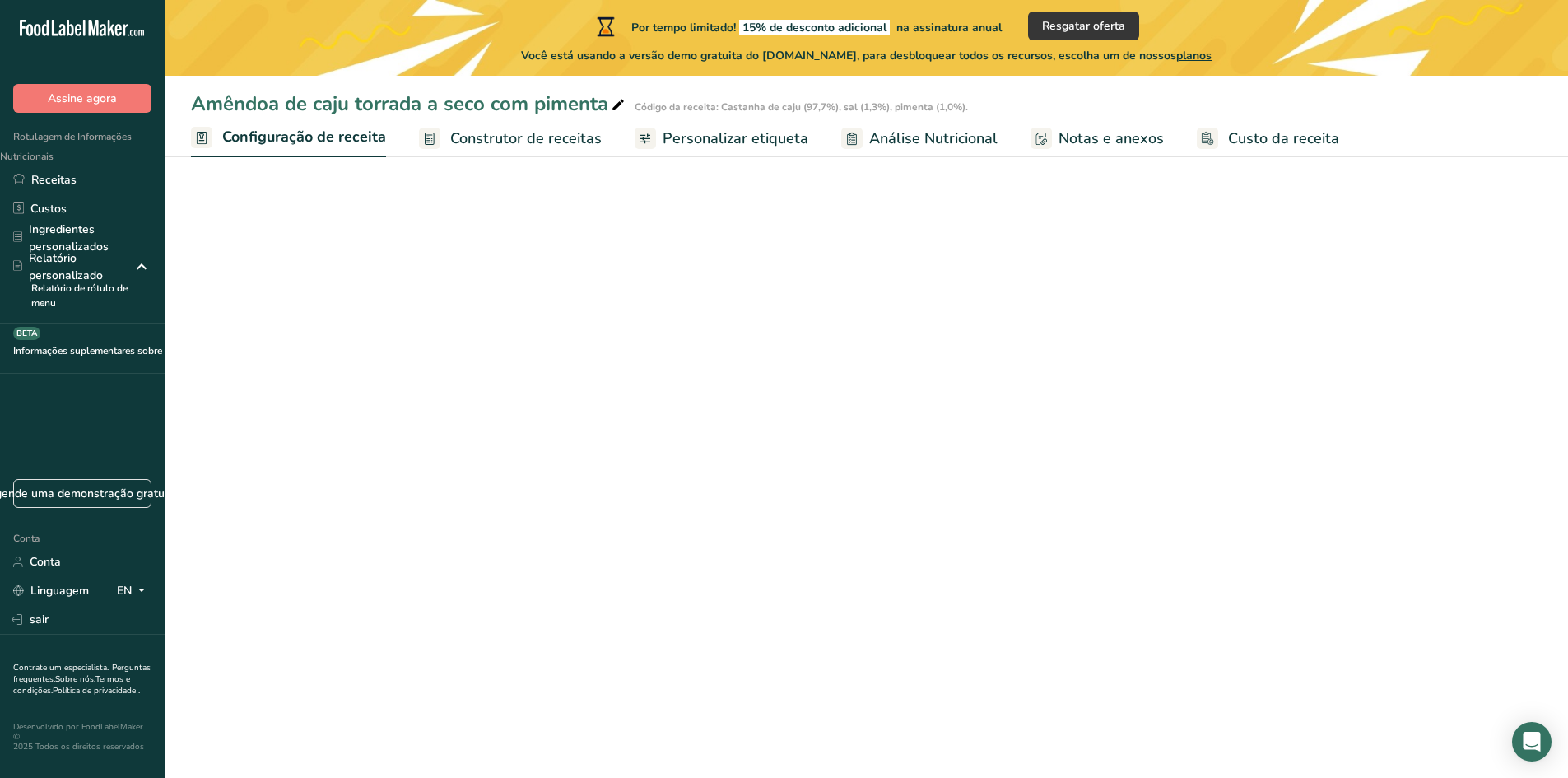
select select "22"
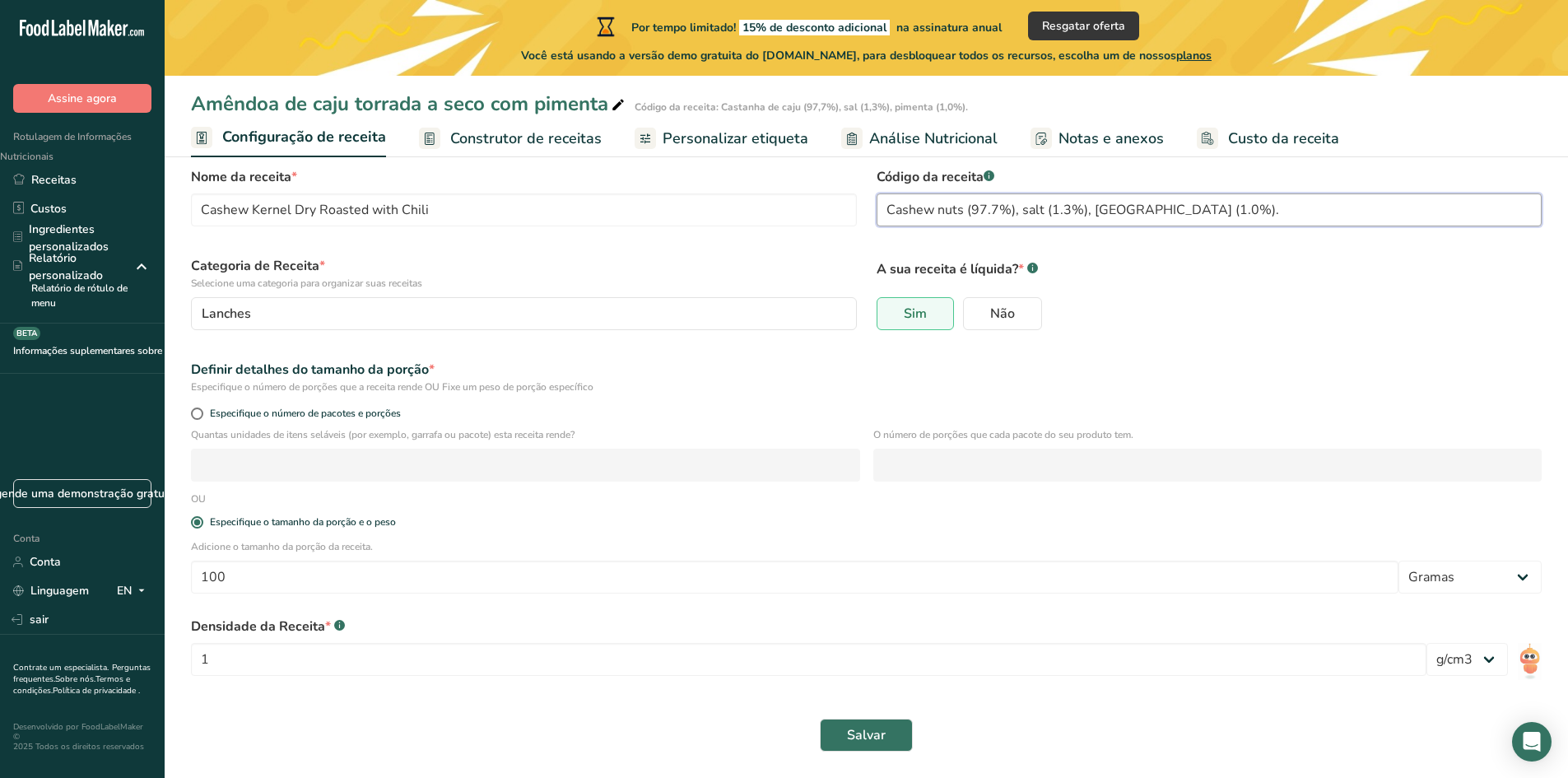
drag, startPoint x: 1200, startPoint y: 207, endPoint x: 859, endPoint y: 209, distance: 341.0
click at [859, 209] on form "Nome da receita * Cashew Kernel Dry Roasted with Chili Código da receita .a-a{f…" at bounding box center [866, 459] width 1371 height 604
click at [489, 131] on font "Construtor de receitas" at bounding box center [526, 138] width 151 height 20
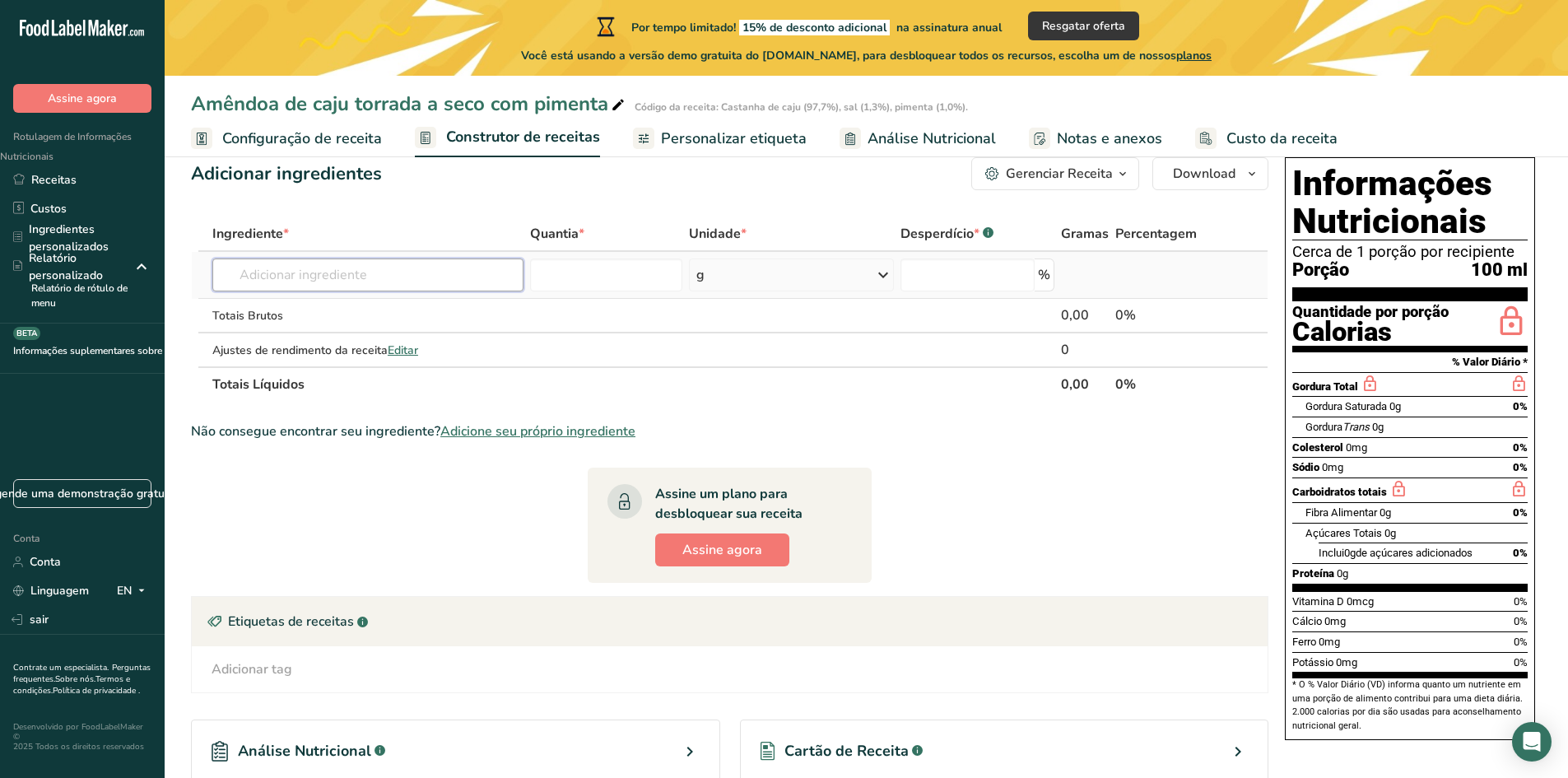
click at [427, 283] on input "text" at bounding box center [368, 274] width 311 height 33
paste input "Cashew nuts (97.7%), salt (1.3%), chili (1.0%)."
drag, startPoint x: 315, startPoint y: 271, endPoint x: 544, endPoint y: 275, distance: 229.0
click at [544, 275] on tr "Cashew nuts (97.7%), salt (1.3%), chili (1.0%). Nenhum resultado encontrado Vej…" at bounding box center [729, 275] width 1076 height 47
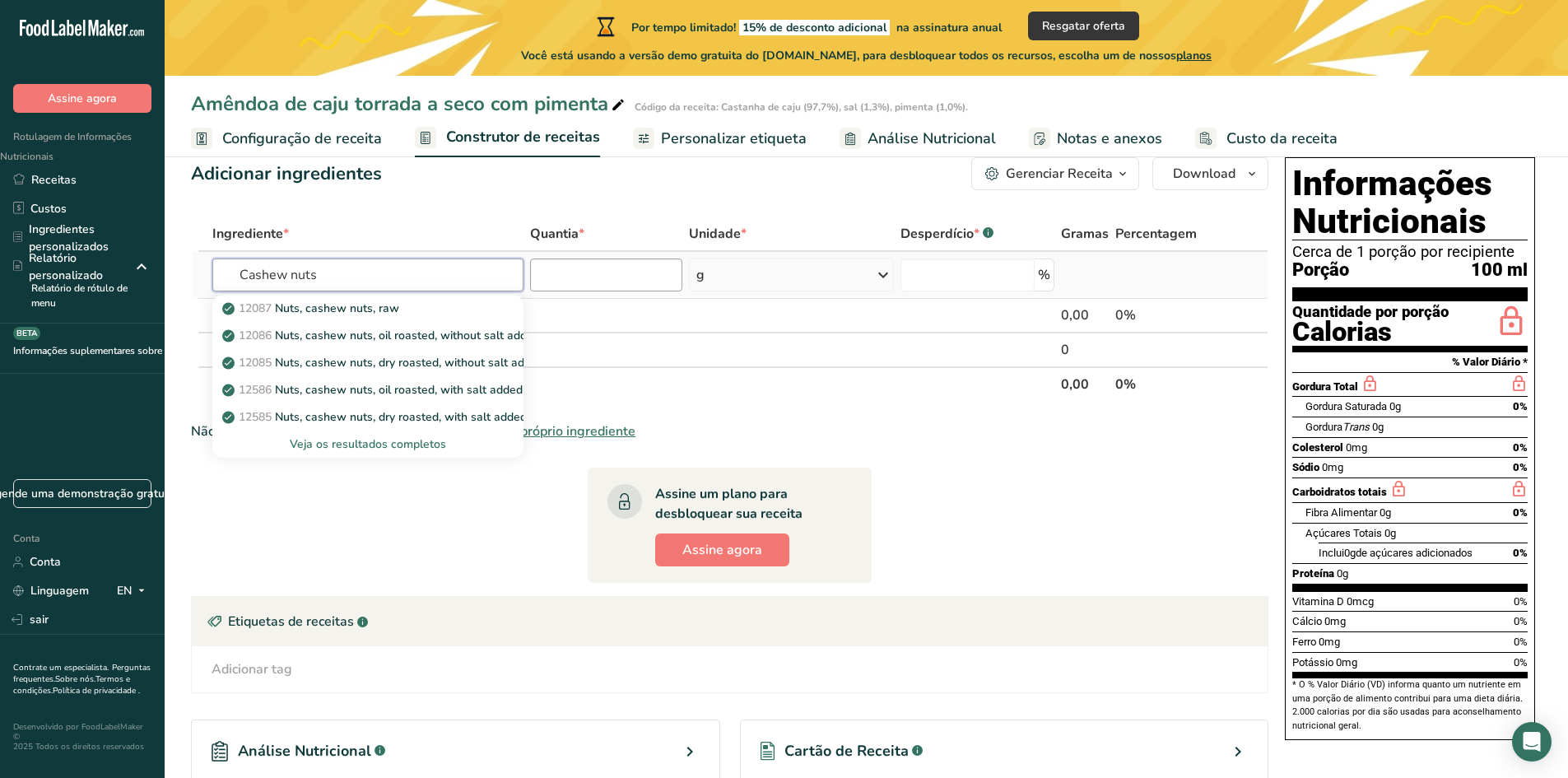
type input "Cashew nuts"
click at [543, 274] on input "number" at bounding box center [606, 274] width 152 height 33
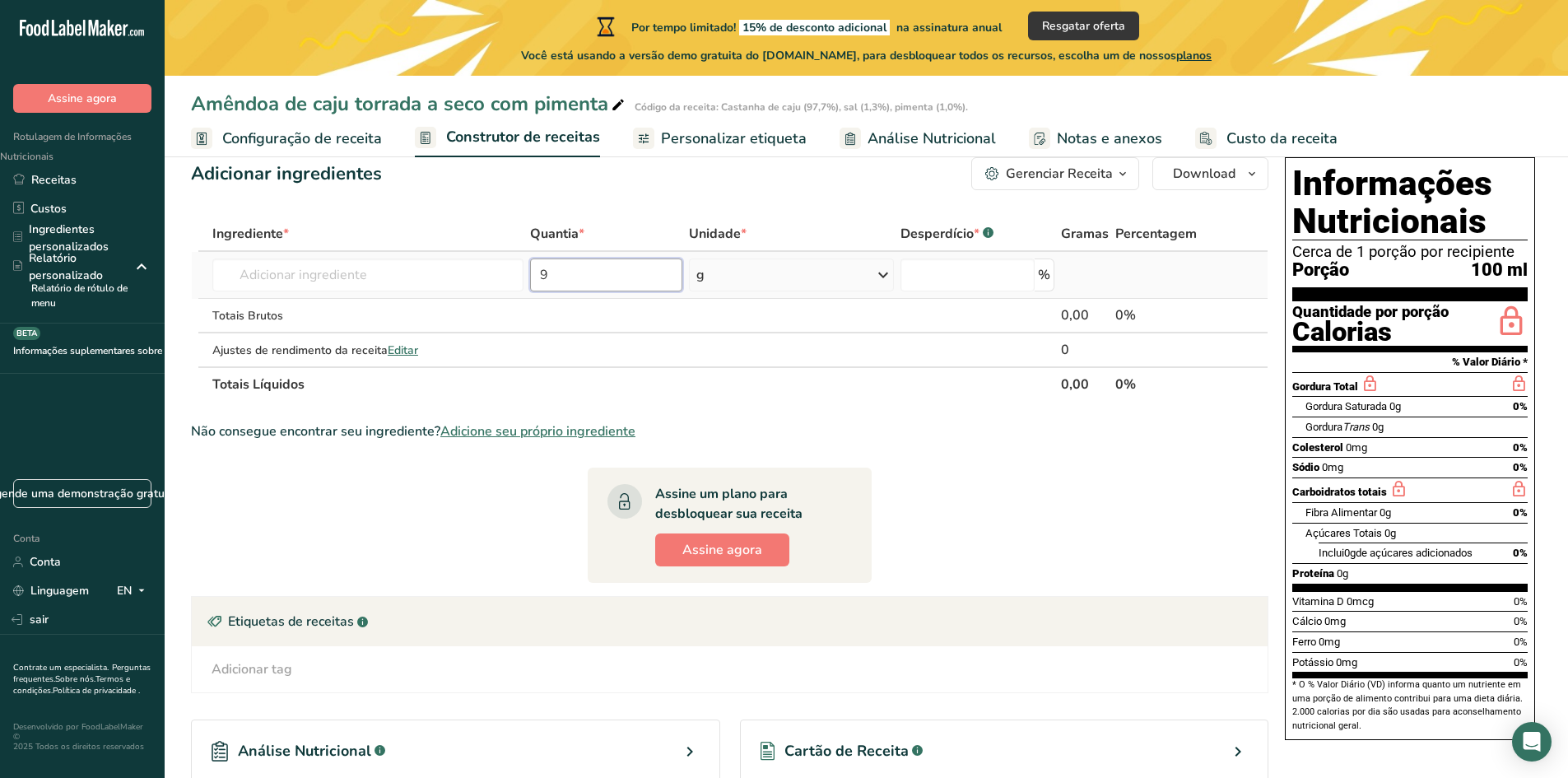
type input "97"
type input "97.7"
click at [1019, 275] on input "number" at bounding box center [967, 274] width 133 height 33
type input "0"
type input "1"
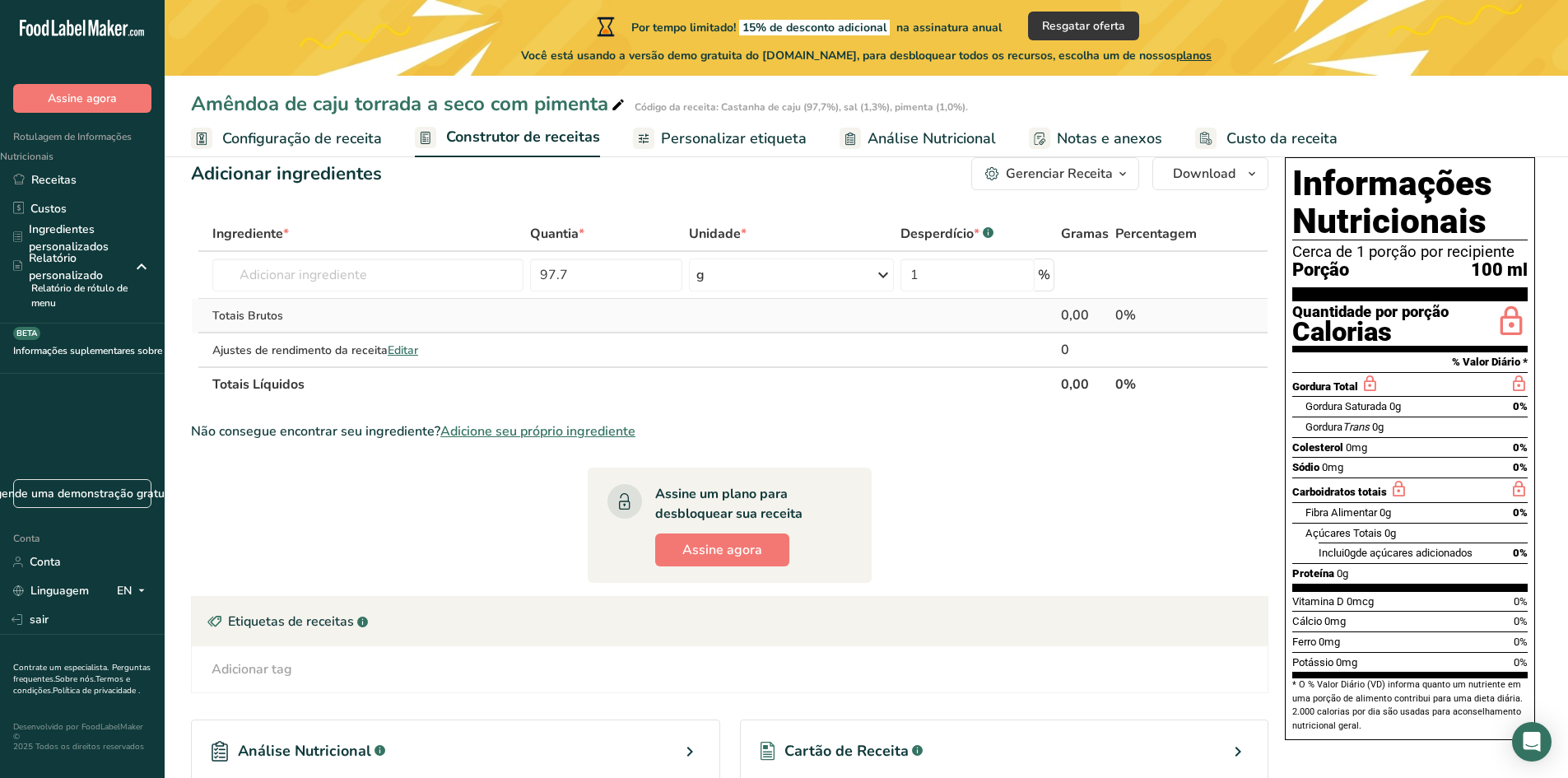
click at [997, 324] on td at bounding box center [977, 316] width 160 height 34
click at [459, 276] on input "text" at bounding box center [368, 274] width 311 height 33
paste input "Cashew nuts (97.7%), salt (1.3%), chili (1.0%)."
drag, startPoint x: 287, startPoint y: 279, endPoint x: 513, endPoint y: 268, distance: 226.3
click at [513, 268] on input "Cashew nuts (97.7%), salt (1.3%), chili (1.0%)." at bounding box center [368, 274] width 311 height 33
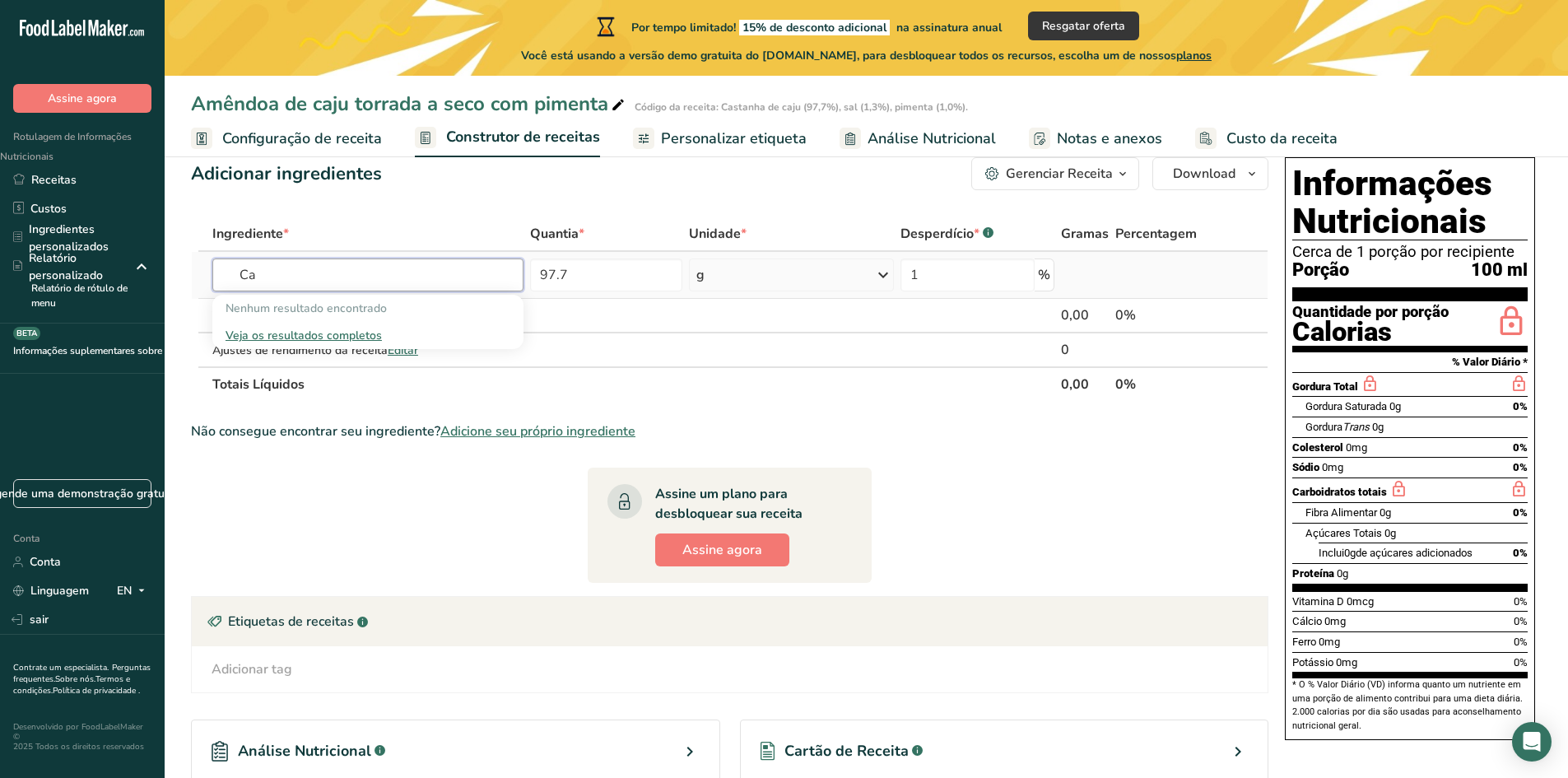
type input "C"
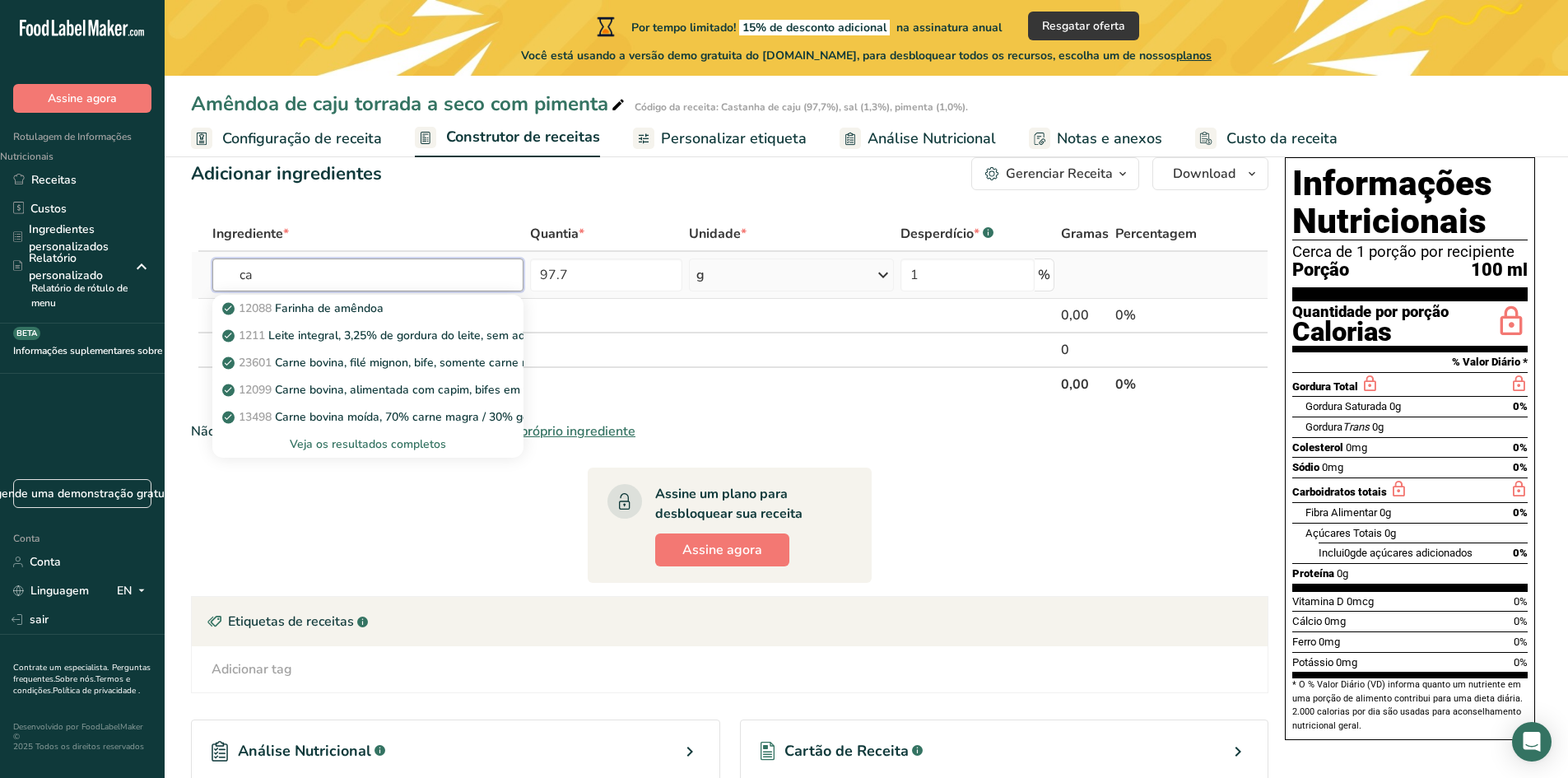
type input "c"
type input "nuts"
click at [430, 444] on font "Veja os resultados completos" at bounding box center [367, 445] width 156 height 15
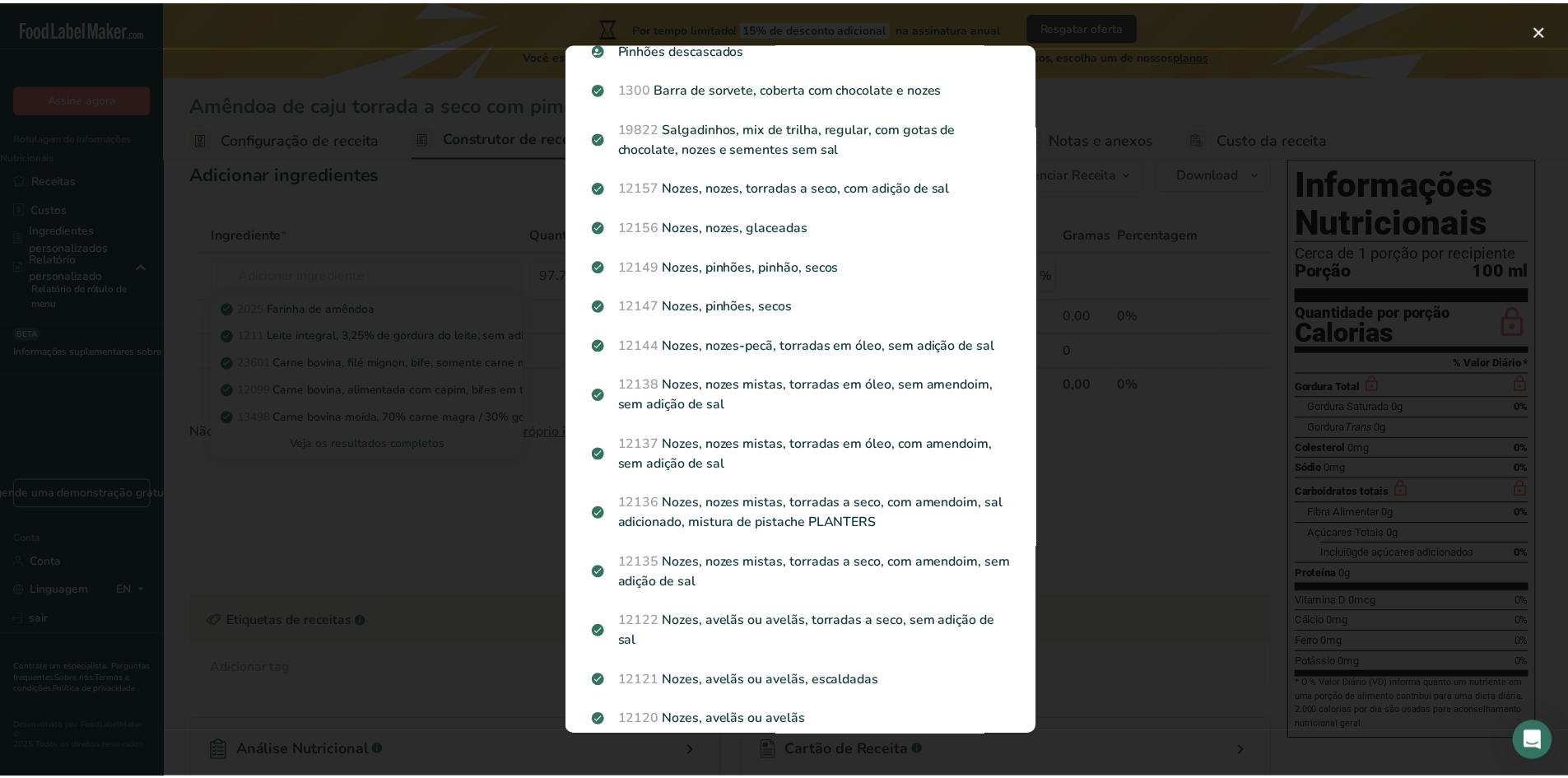
scroll to position [1608, 0]
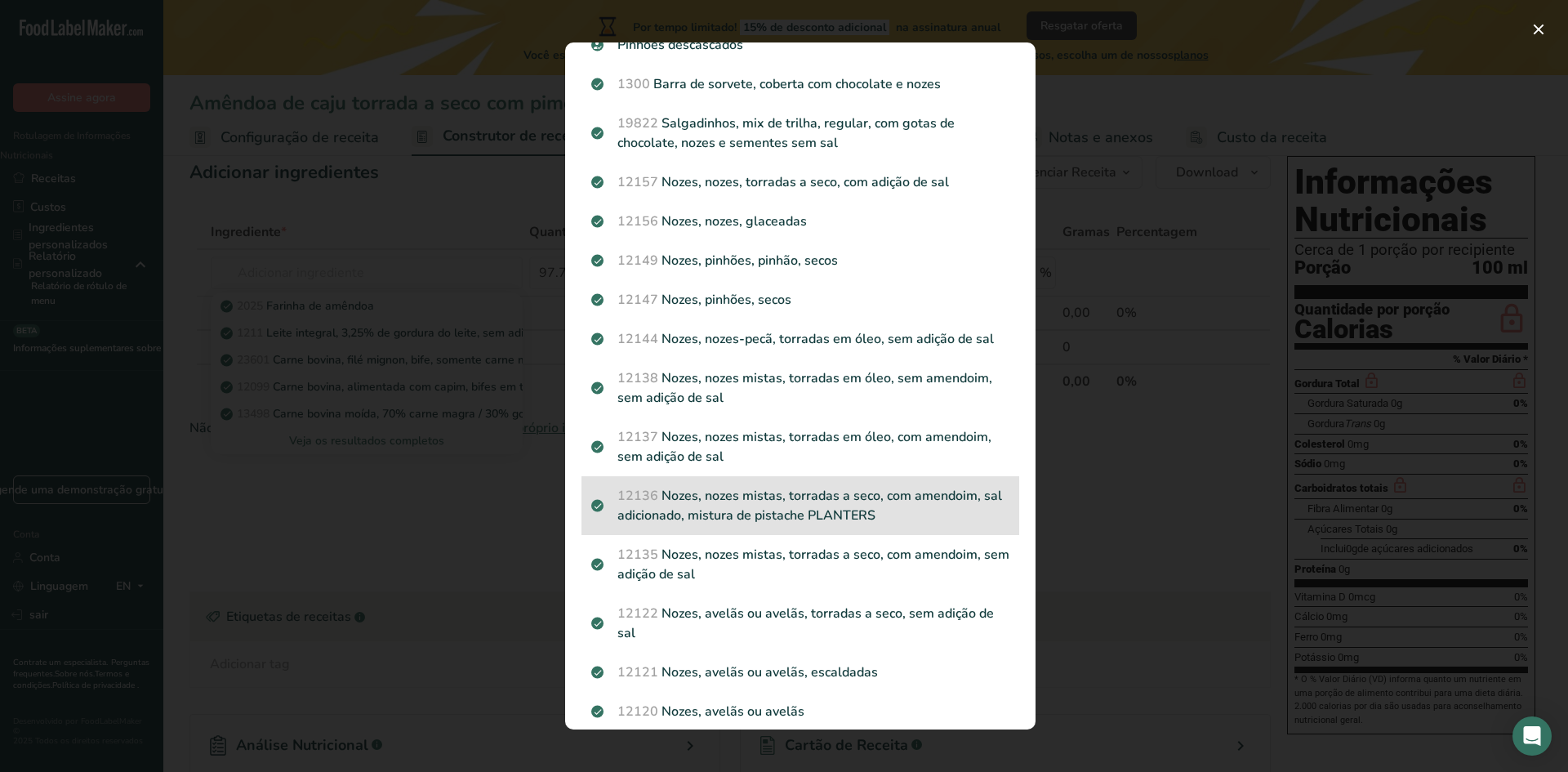
click at [683, 520] on font "Nozes, nozes mistas, torradas a seco, com amendoim, sal adicionado, mistura de …" at bounding box center [810, 506] width 385 height 37
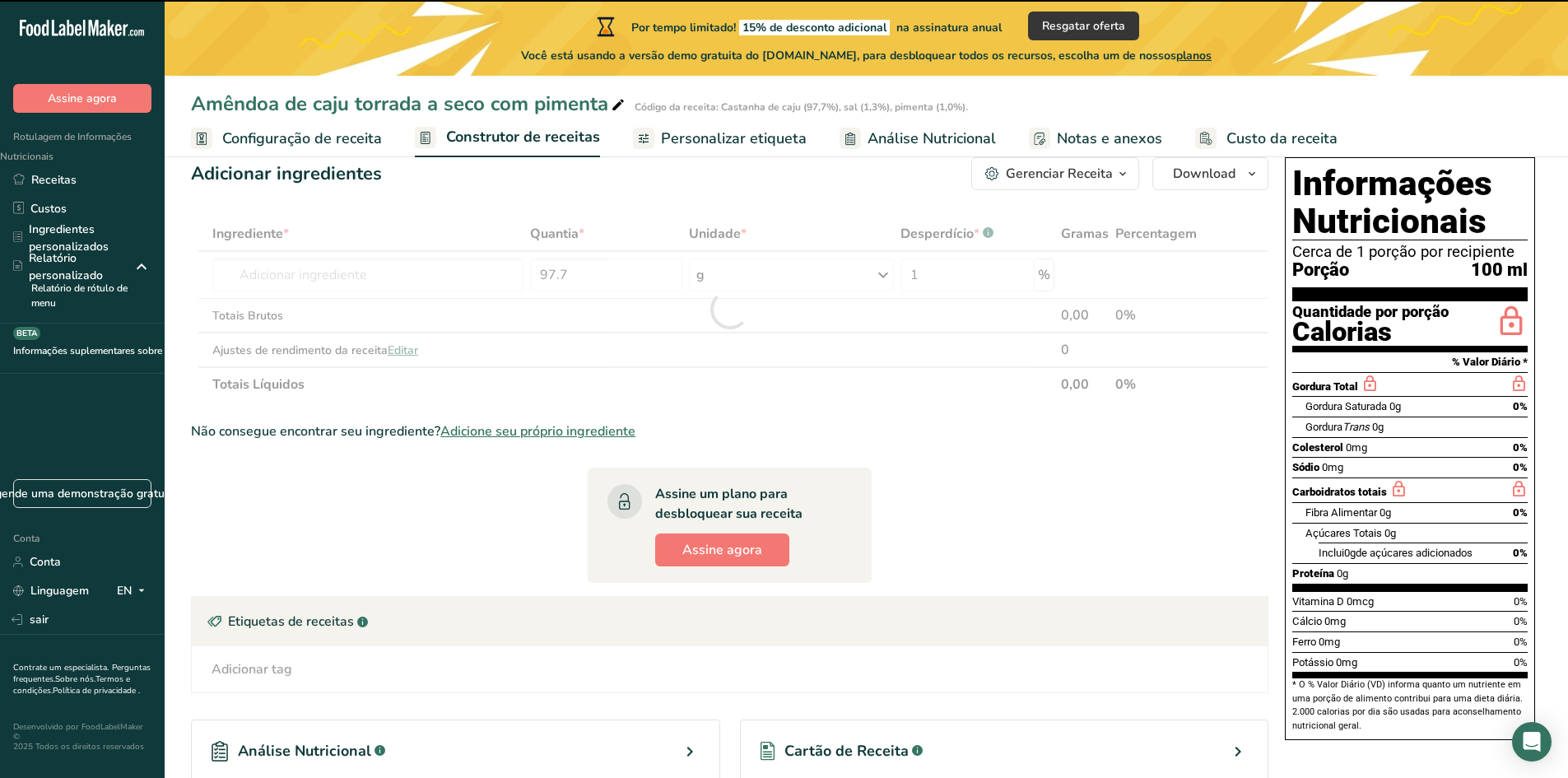
type input "0"
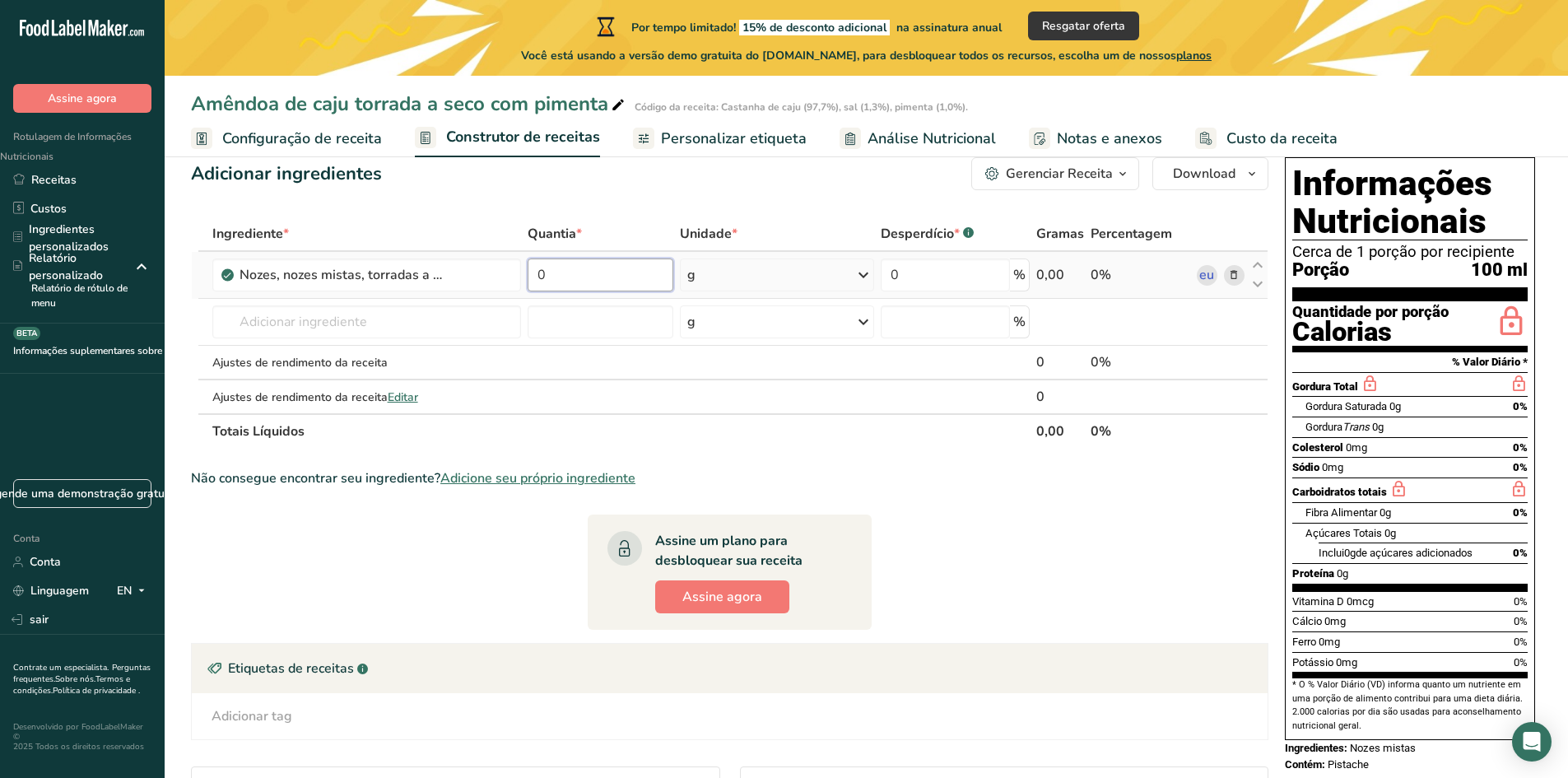
click at [587, 269] on input "0" at bounding box center [600, 274] width 145 height 33
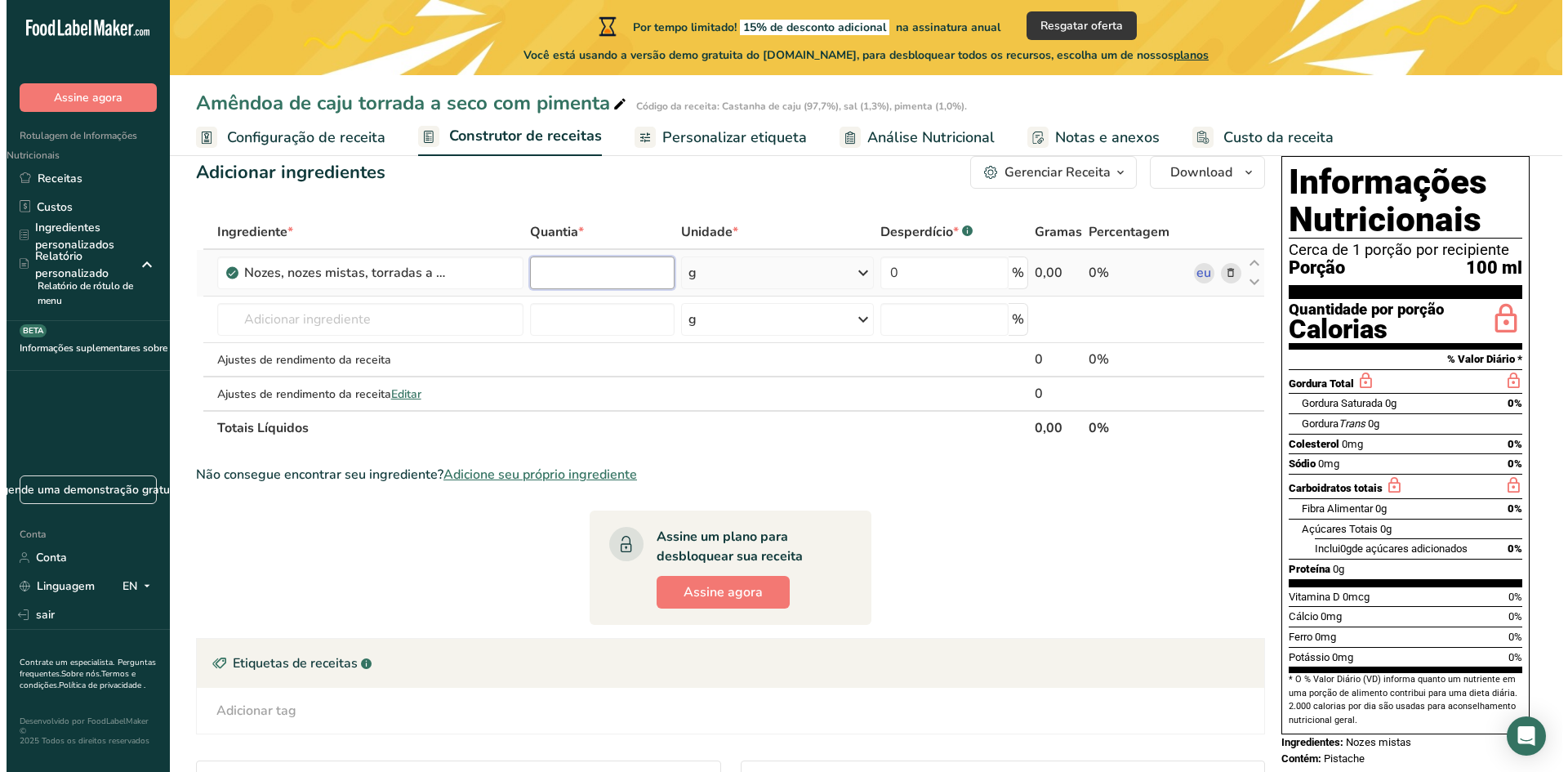
scroll to position [0, 0]
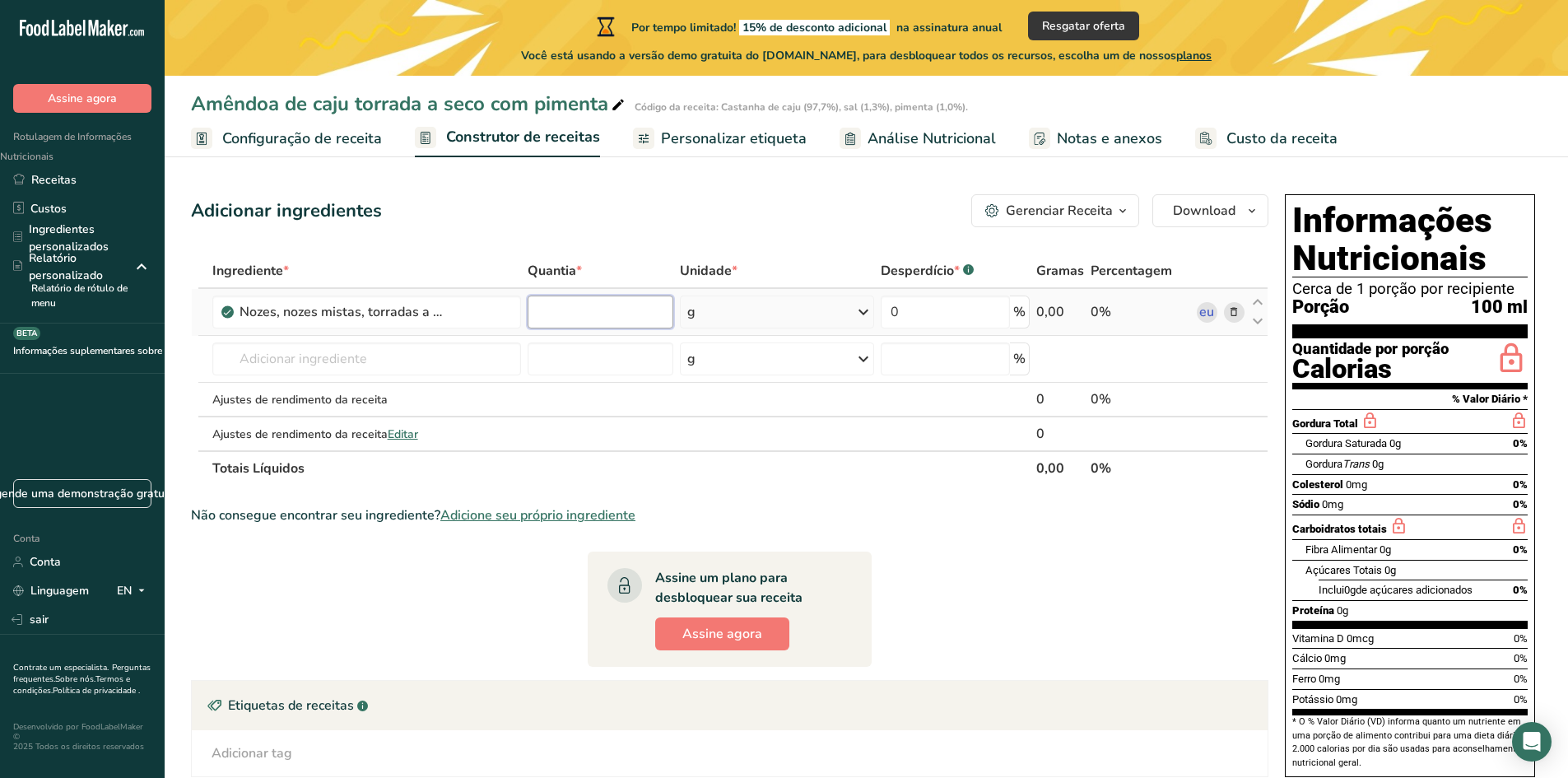
click at [545, 313] on input "number" at bounding box center [600, 312] width 145 height 33
click at [481, 358] on div "Ingrediente * Quantia * Unidade * Desperdício * .a-a{fill:#347362;}.b-a{fill:#f…" at bounding box center [729, 370] width 1078 height 233
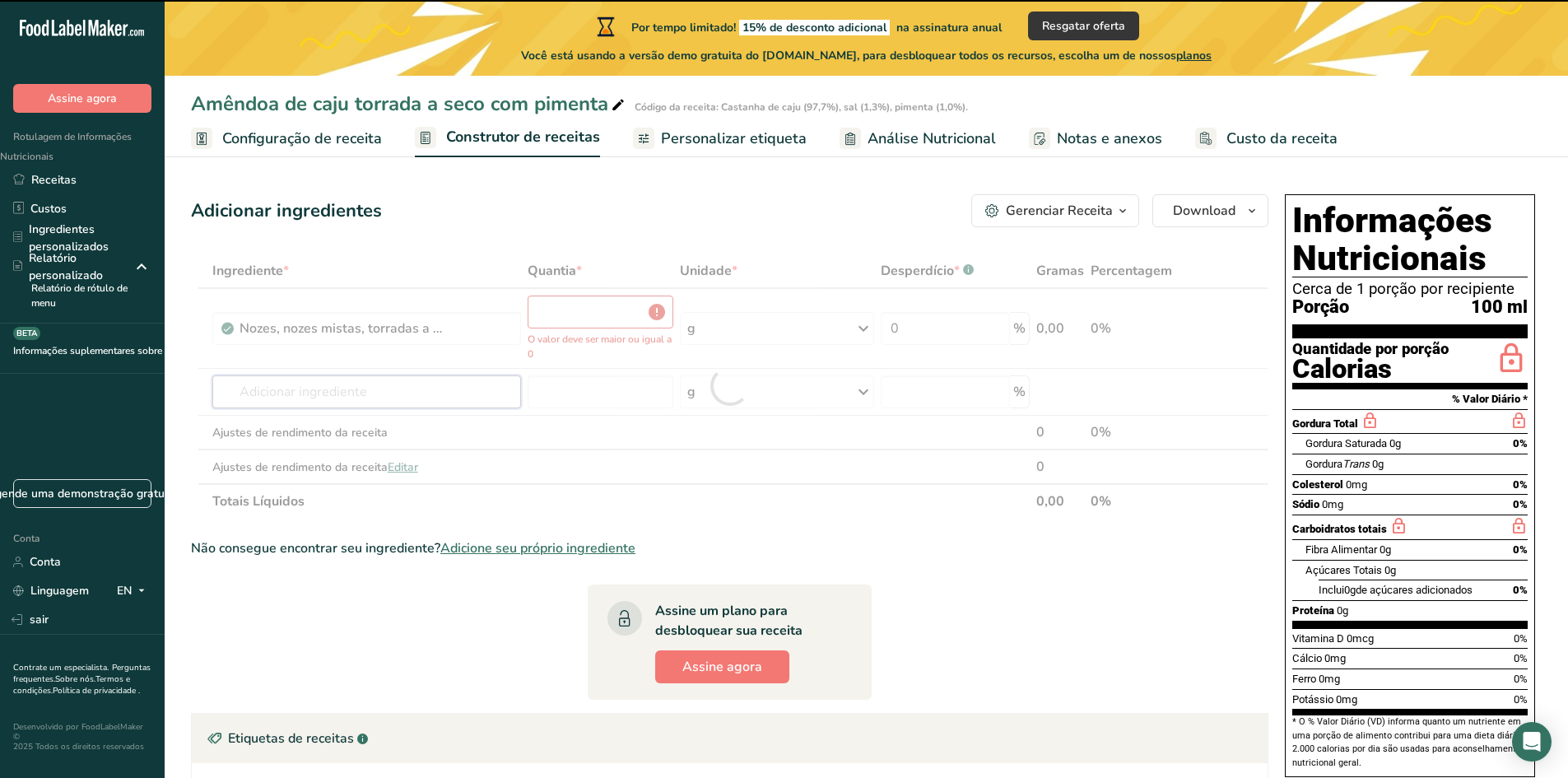
type input "0"
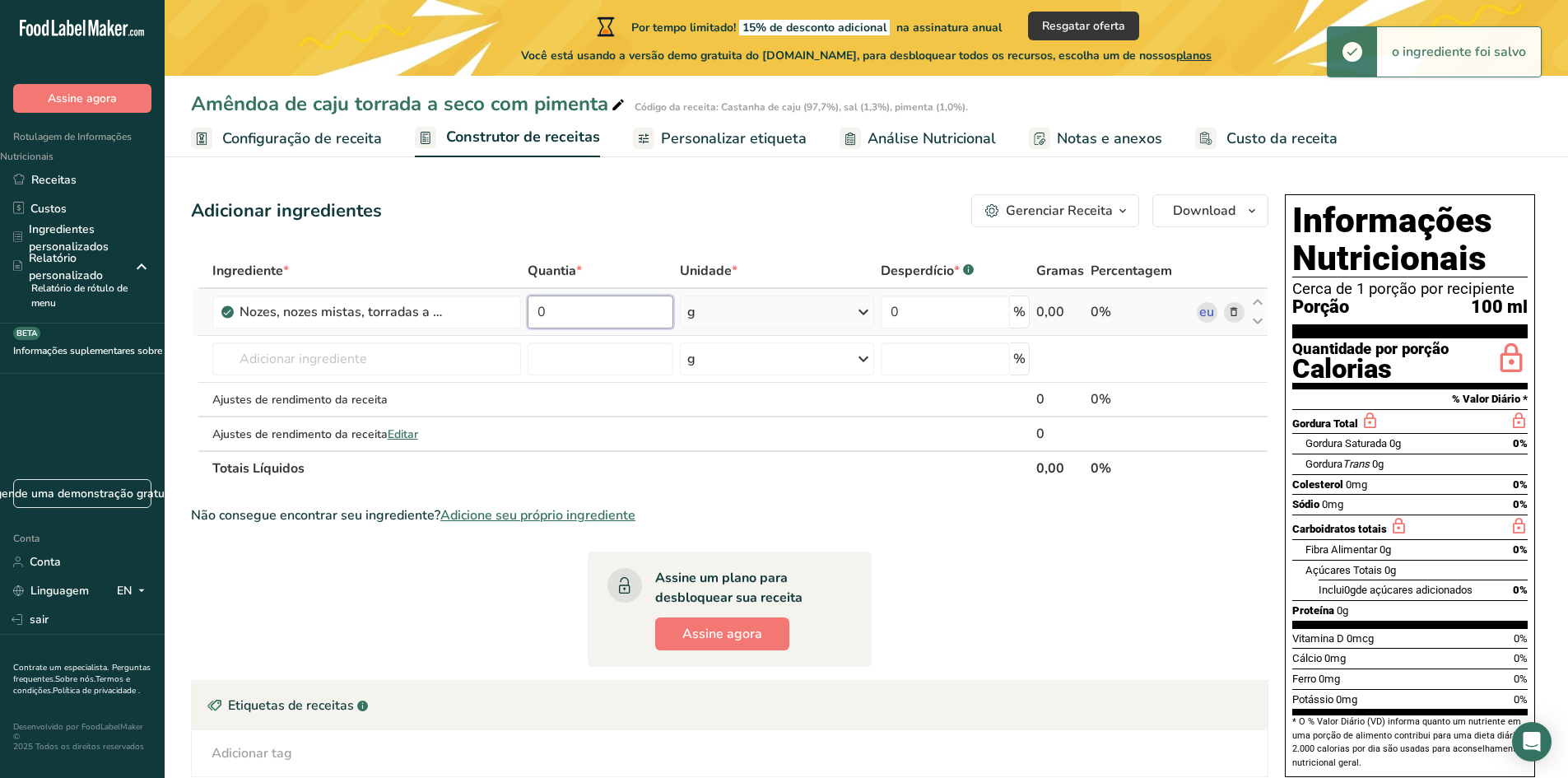
click at [552, 303] on input "0" at bounding box center [600, 312] width 145 height 33
click at [549, 308] on input "number" at bounding box center [600, 312] width 145 height 33
type input "97"
type input "97.7"
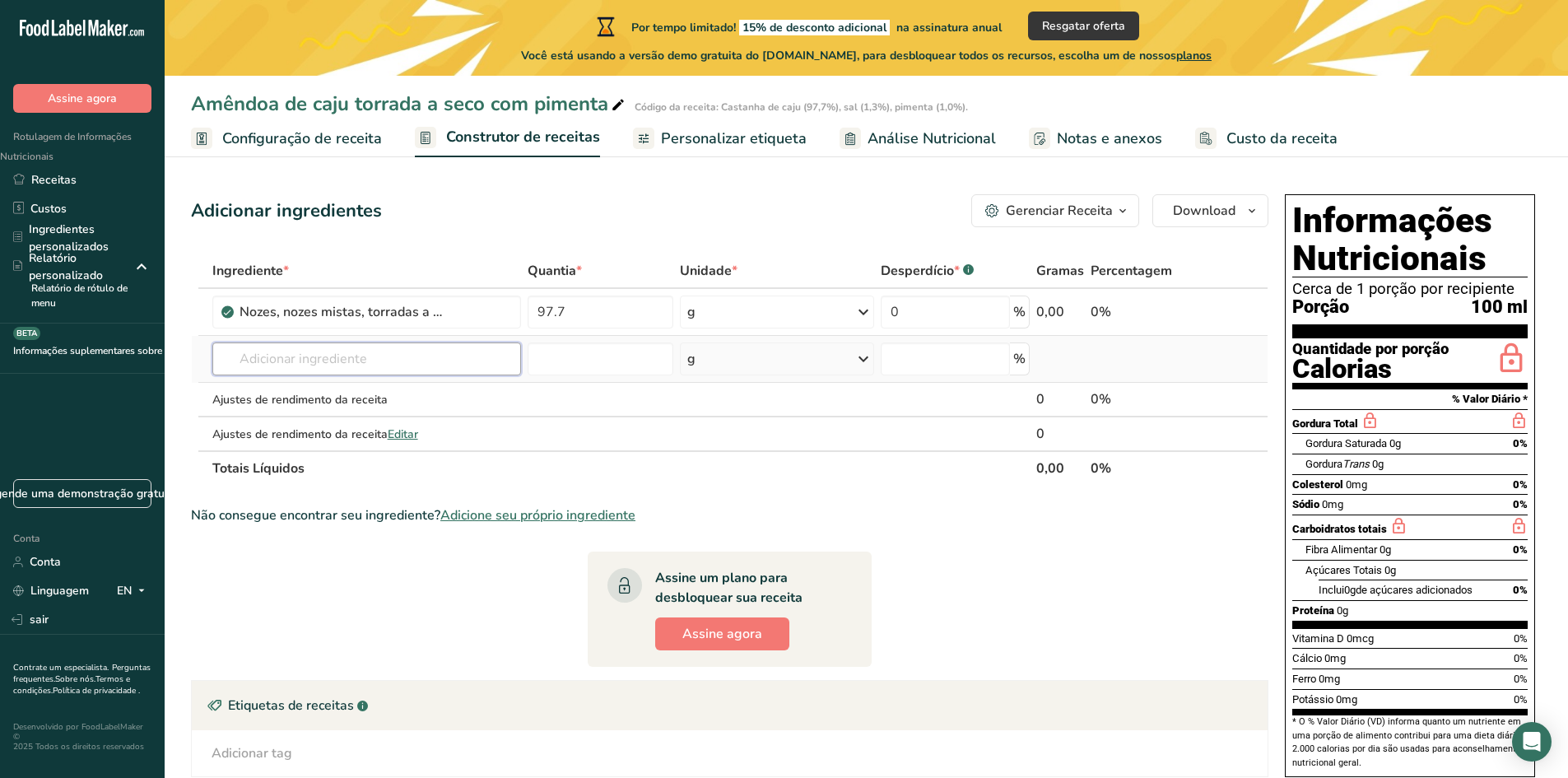
click at [478, 350] on div "Ingrediente * Quantia * Unidade * Desperdício * .a-a{fill:#347362;}.b-a{fill:#f…" at bounding box center [729, 370] width 1078 height 233
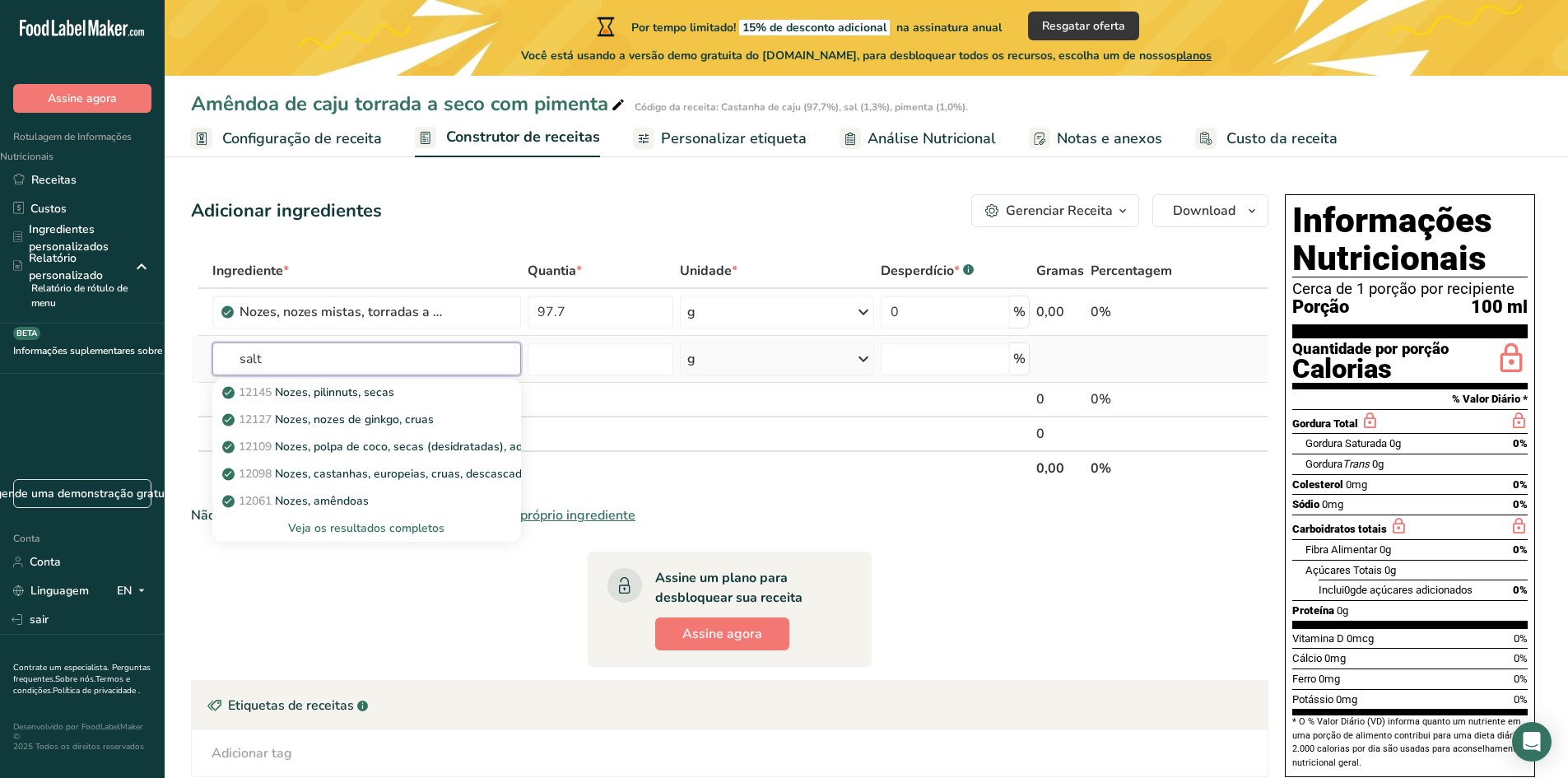
type input "salt"
click at [323, 527] on font "Veja os resultados completos" at bounding box center [366, 528] width 156 height 15
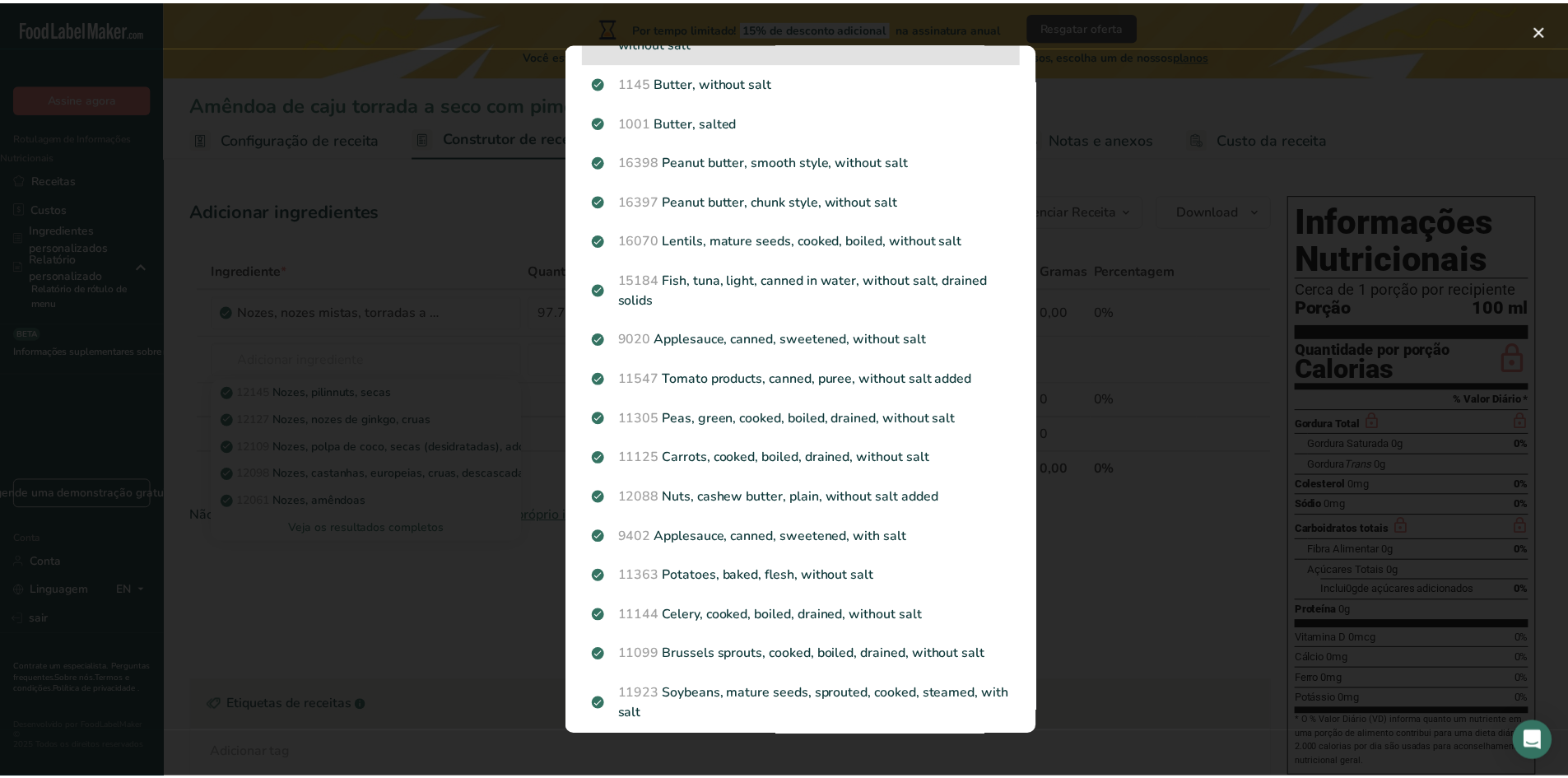
scroll to position [823, 0]
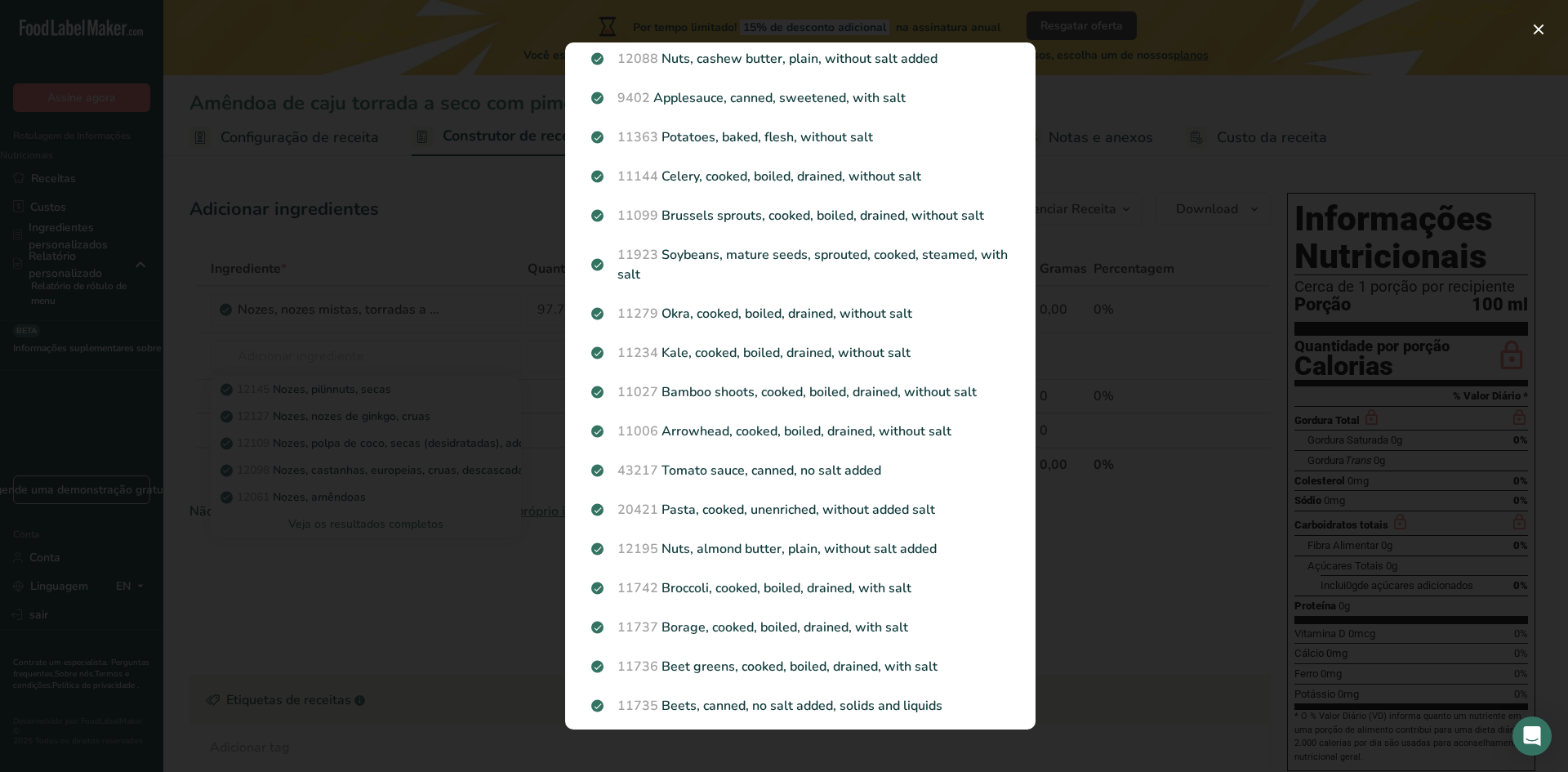
click at [449, 568] on div "Resultados da pesquisa modal" at bounding box center [784, 386] width 1568 height 772
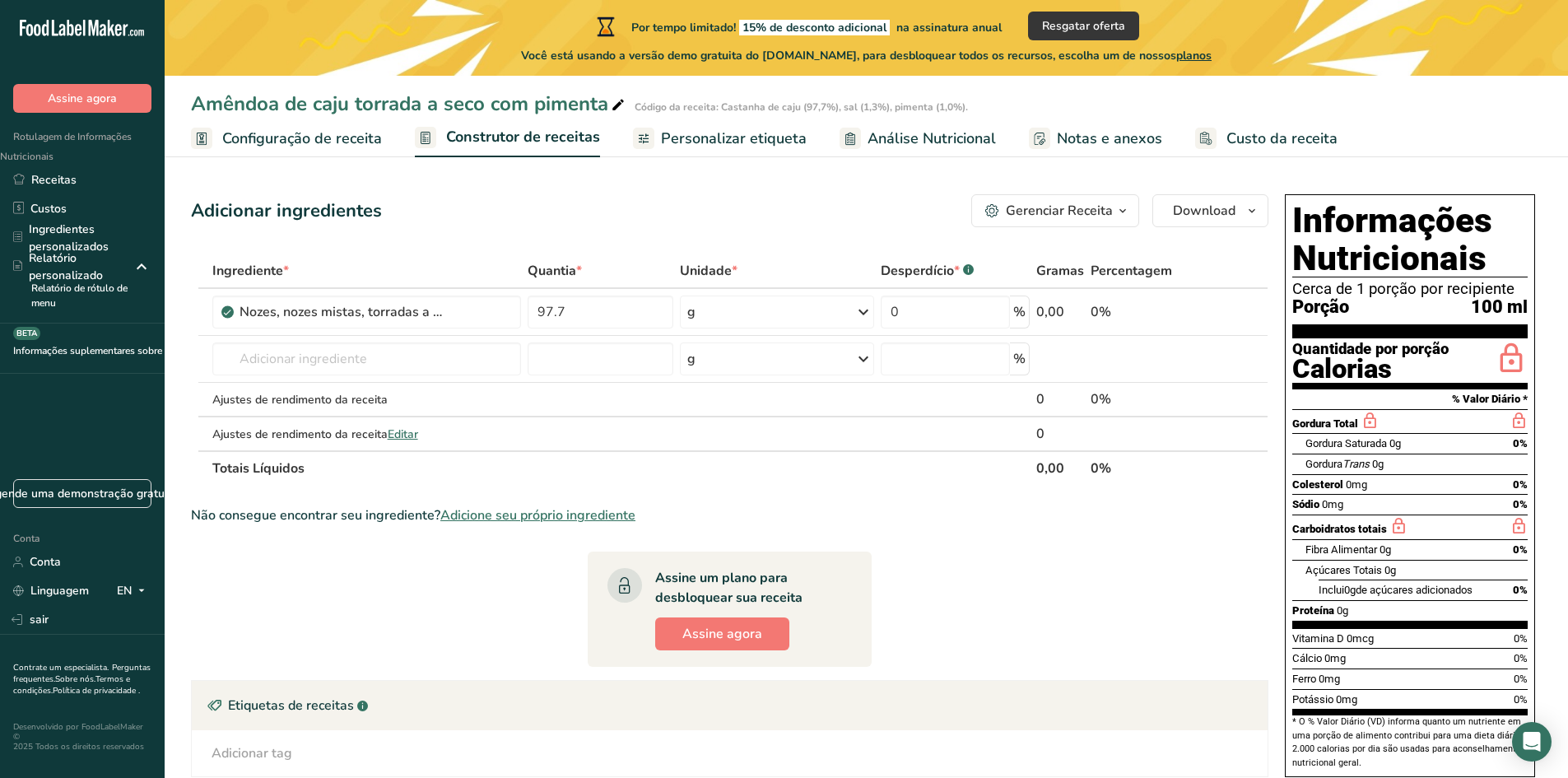
click at [1084, 207] on font "Gerenciar Receita" at bounding box center [1059, 210] width 107 height 18
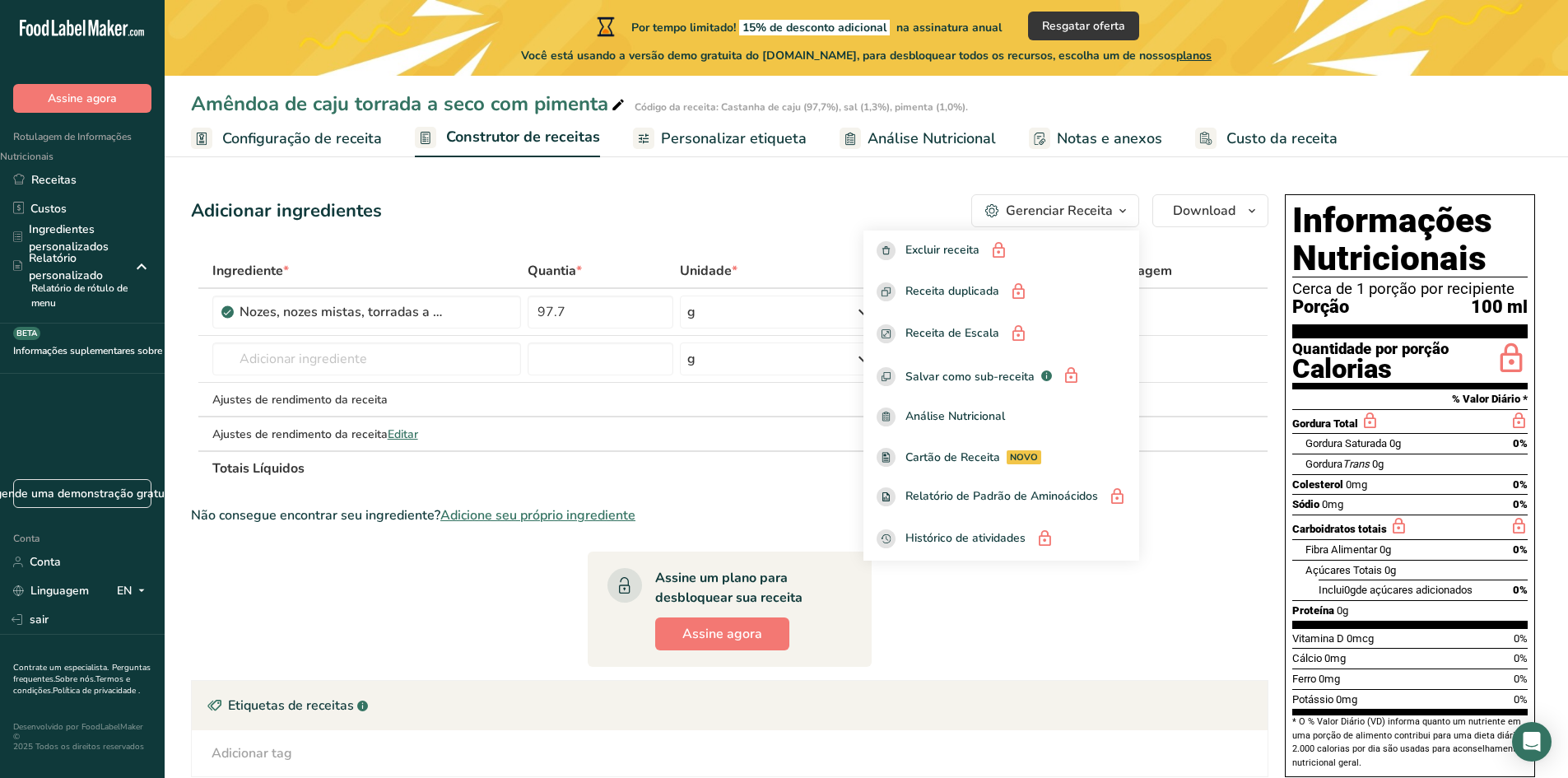
click at [1084, 207] on font "Gerenciar Receita" at bounding box center [1059, 210] width 107 height 18
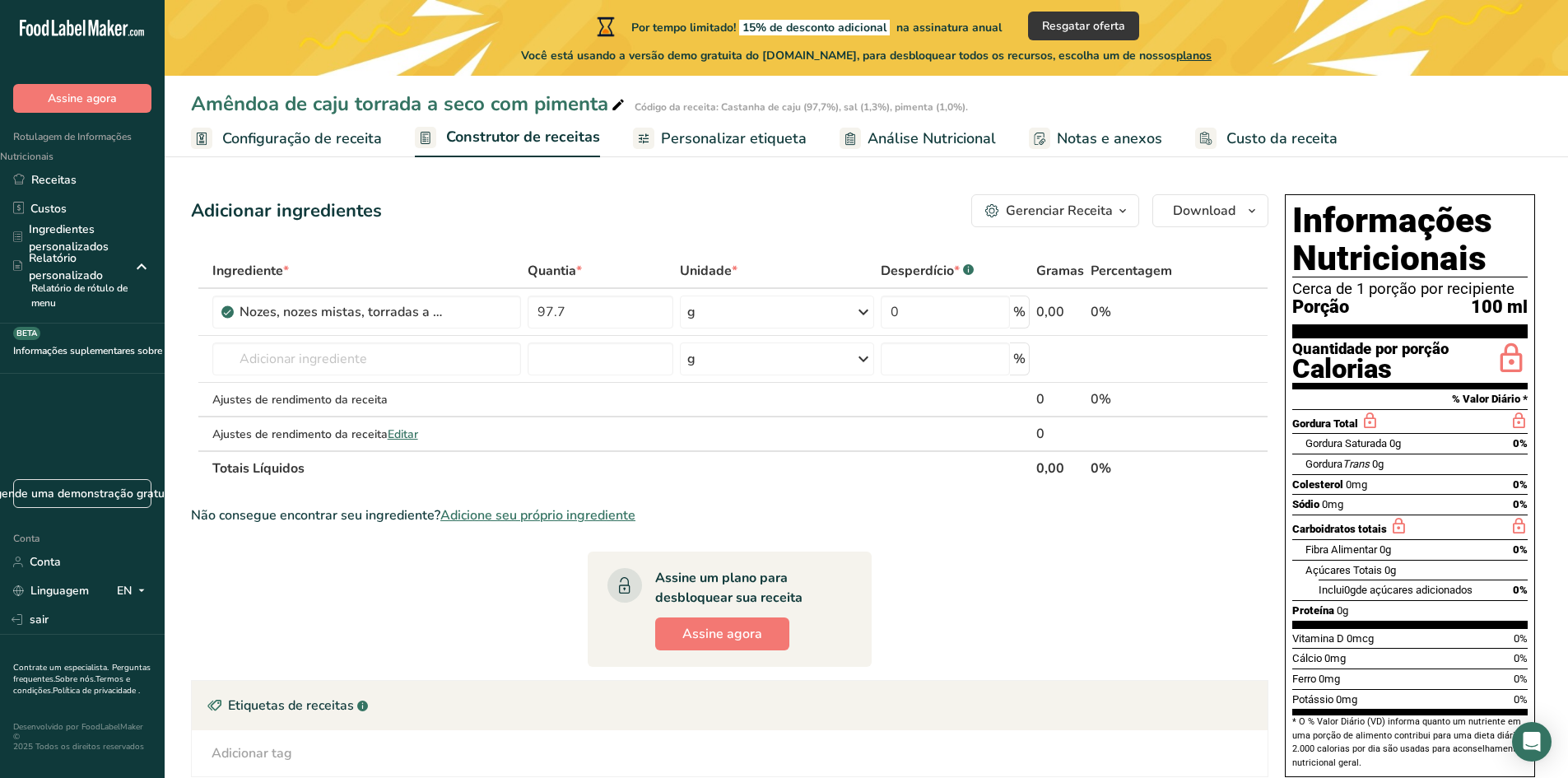
click at [749, 133] on font "Personalizar etiqueta" at bounding box center [733, 138] width 145 height 20
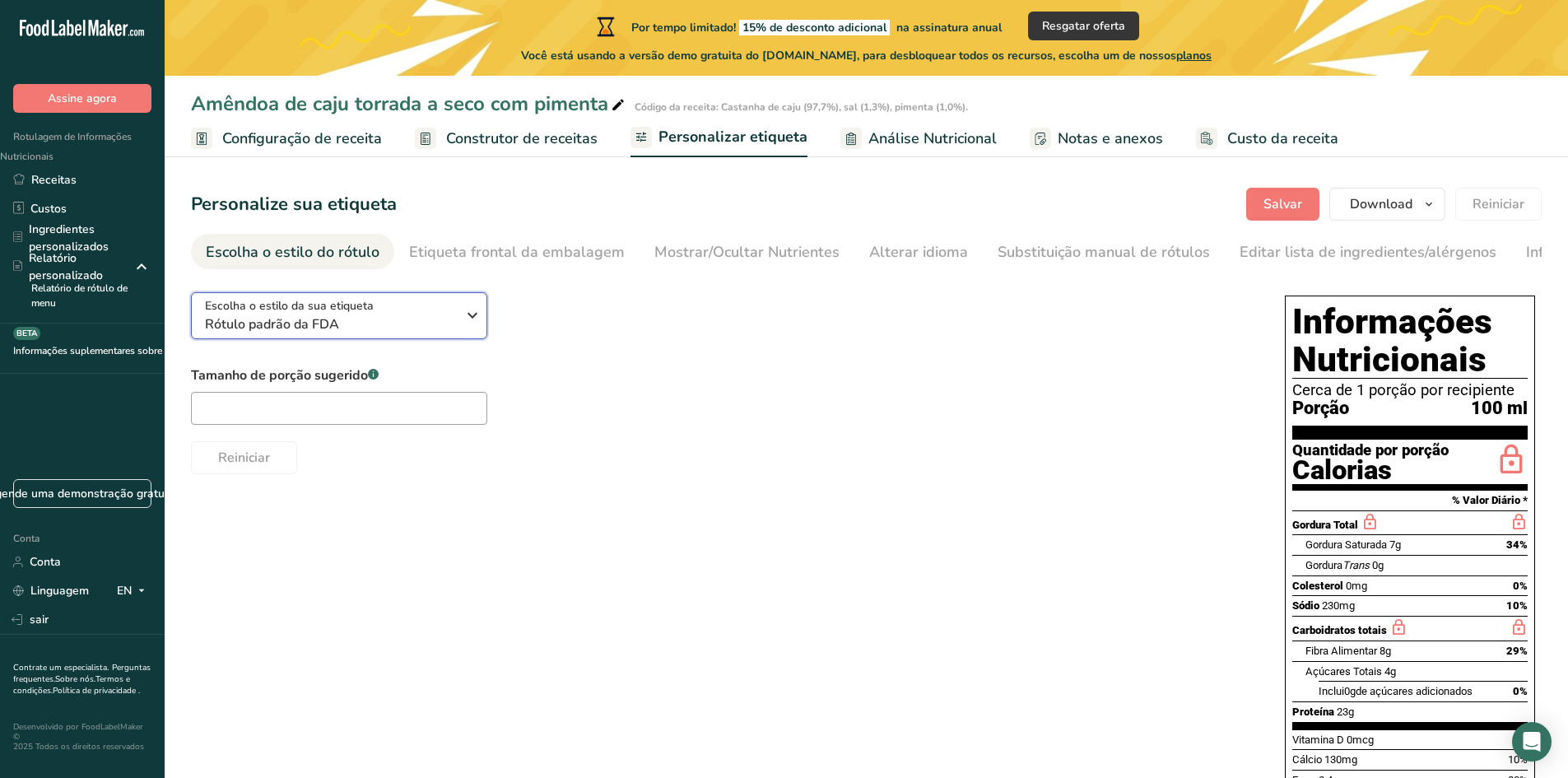
click at [432, 329] on span "Rótulo padrão da FDA" at bounding box center [331, 324] width 251 height 20
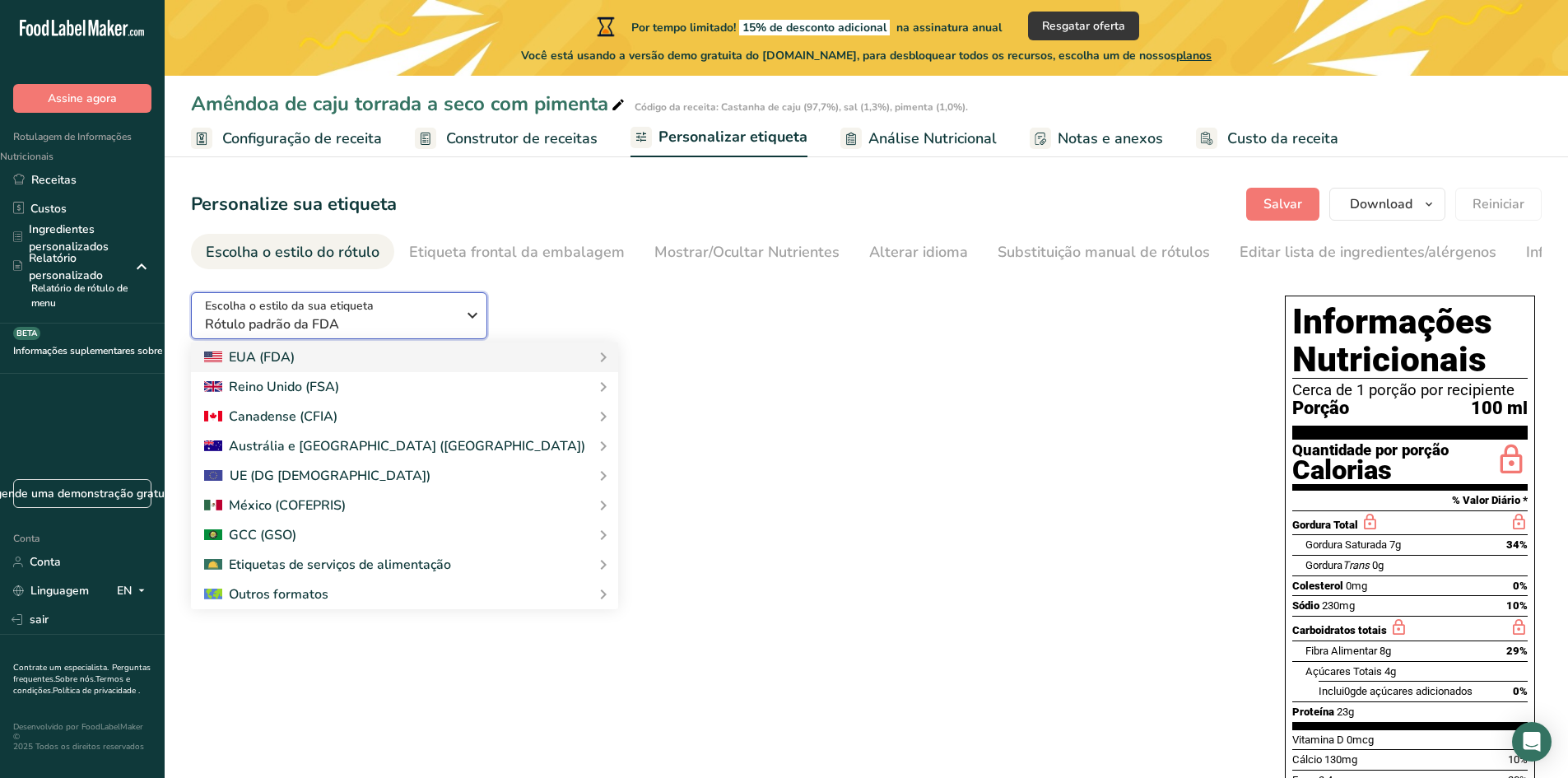
click at [432, 329] on span "Rótulo padrão da FDA" at bounding box center [331, 324] width 251 height 20
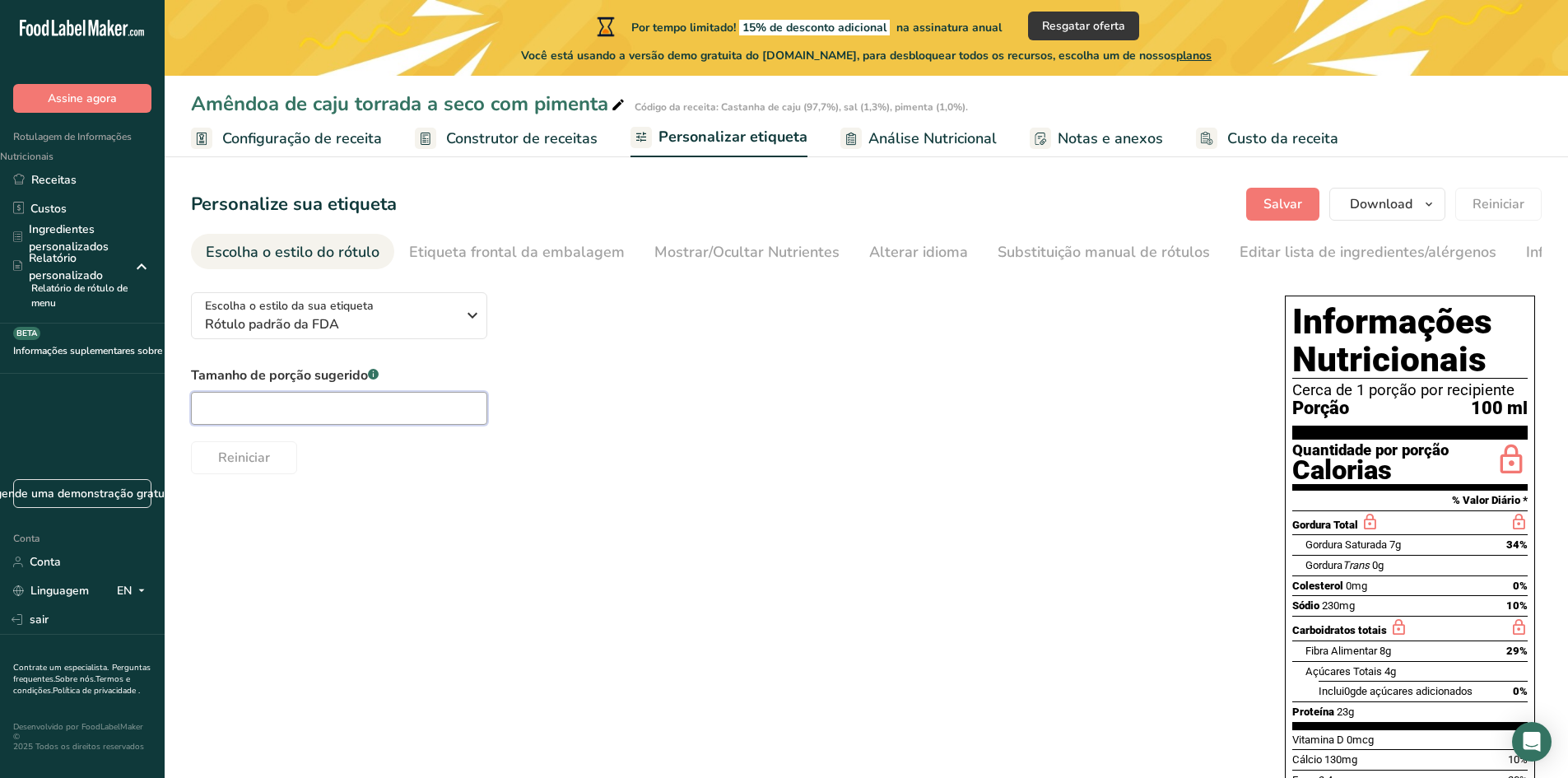
click at [402, 408] on input "text" at bounding box center [338, 409] width 297 height 33
click at [869, 250] on font "Alterar idioma" at bounding box center [919, 251] width 99 height 20
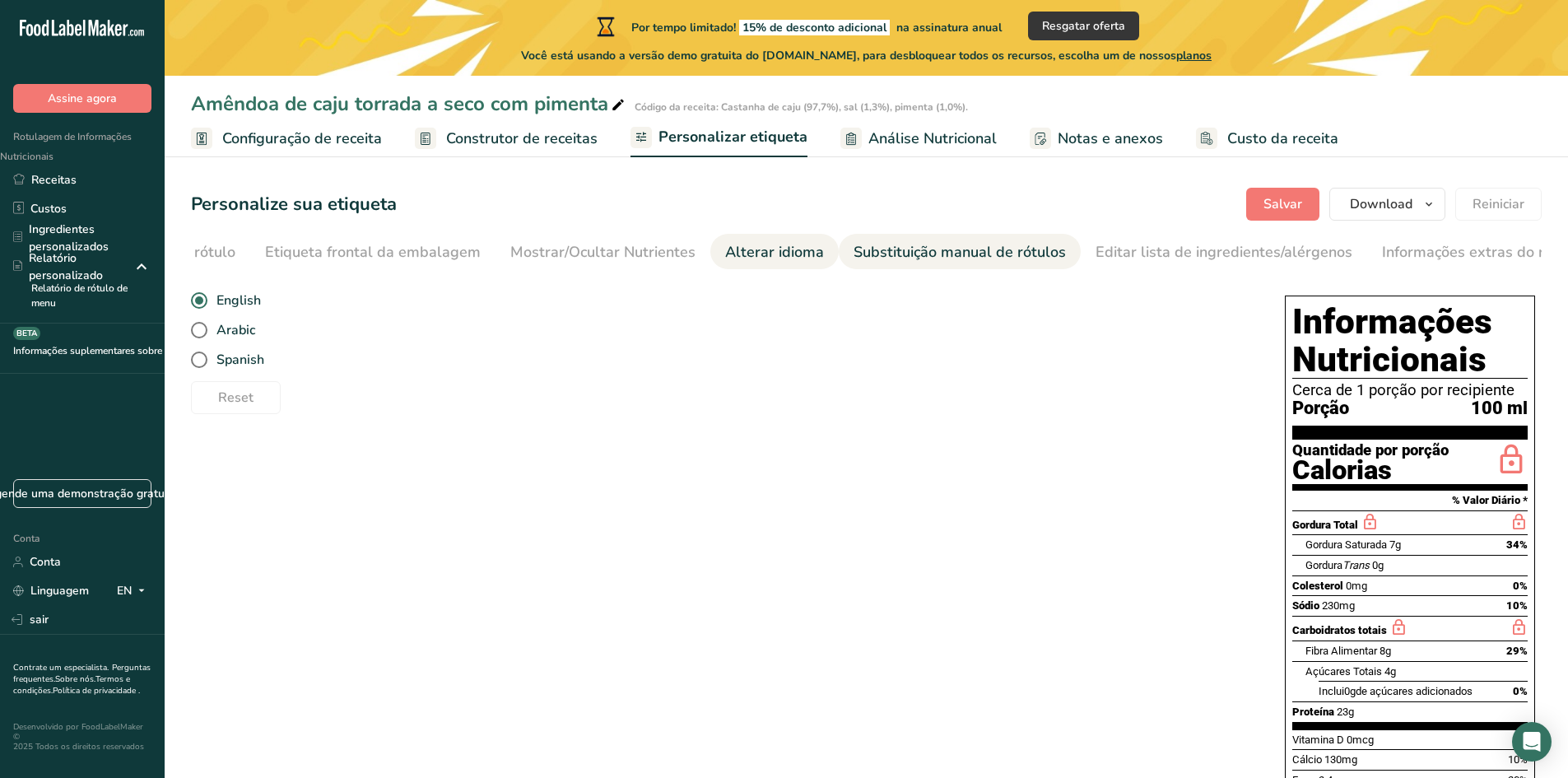
scroll to position [0, 168]
click at [1013, 257] on font "Substituição manual de rótulos" at bounding box center [935, 251] width 213 height 20
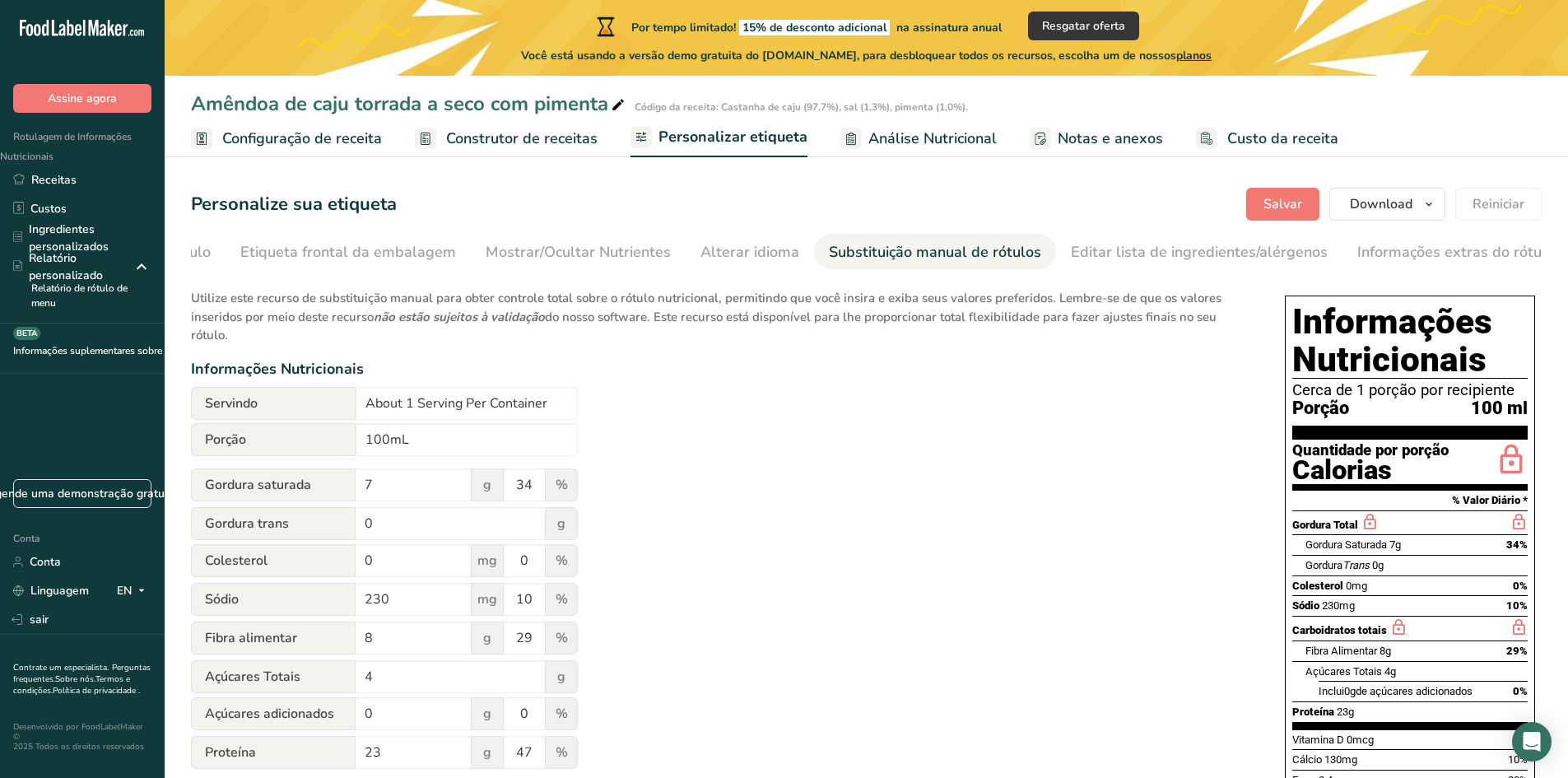
click at [1127, 232] on section "Personalize sua etiqueta Salvar Download Escolha o que mostrar no seu rótulo ba…" at bounding box center [866, 580] width 1403 height 837
click at [148, 601] on span at bounding box center [141, 591] width 20 height 20
click at [73, 653] on font "Espanhol" at bounding box center [67, 651] width 49 height 15
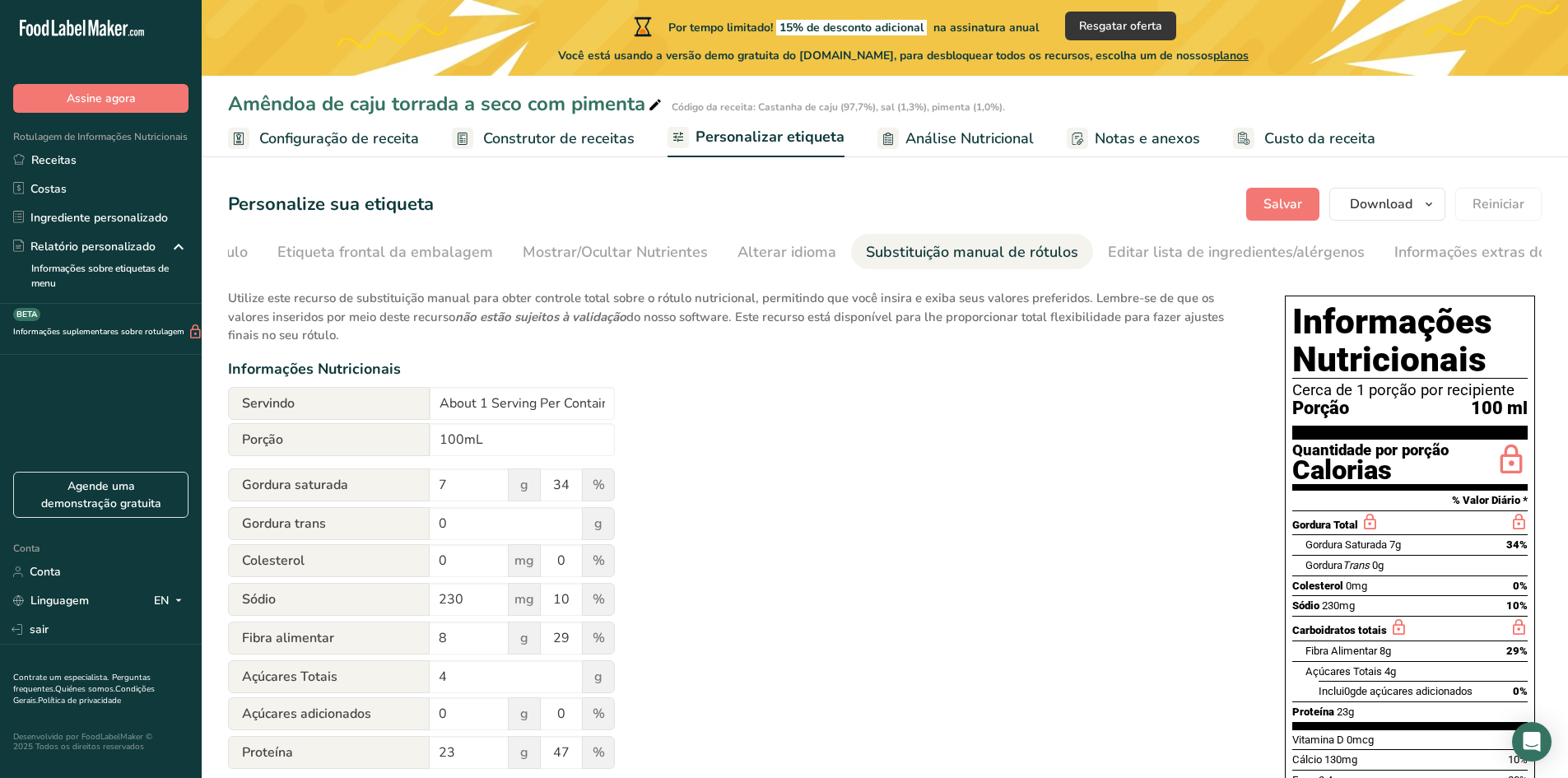
click at [767, 410] on div "Utilize este recurso de substituição manual para obter controle total sobre o r…" at bounding box center [740, 626] width 1024 height 693
click at [1119, 245] on font "Editar lista de ingredientes/alérgenos" at bounding box center [1236, 251] width 257 height 20
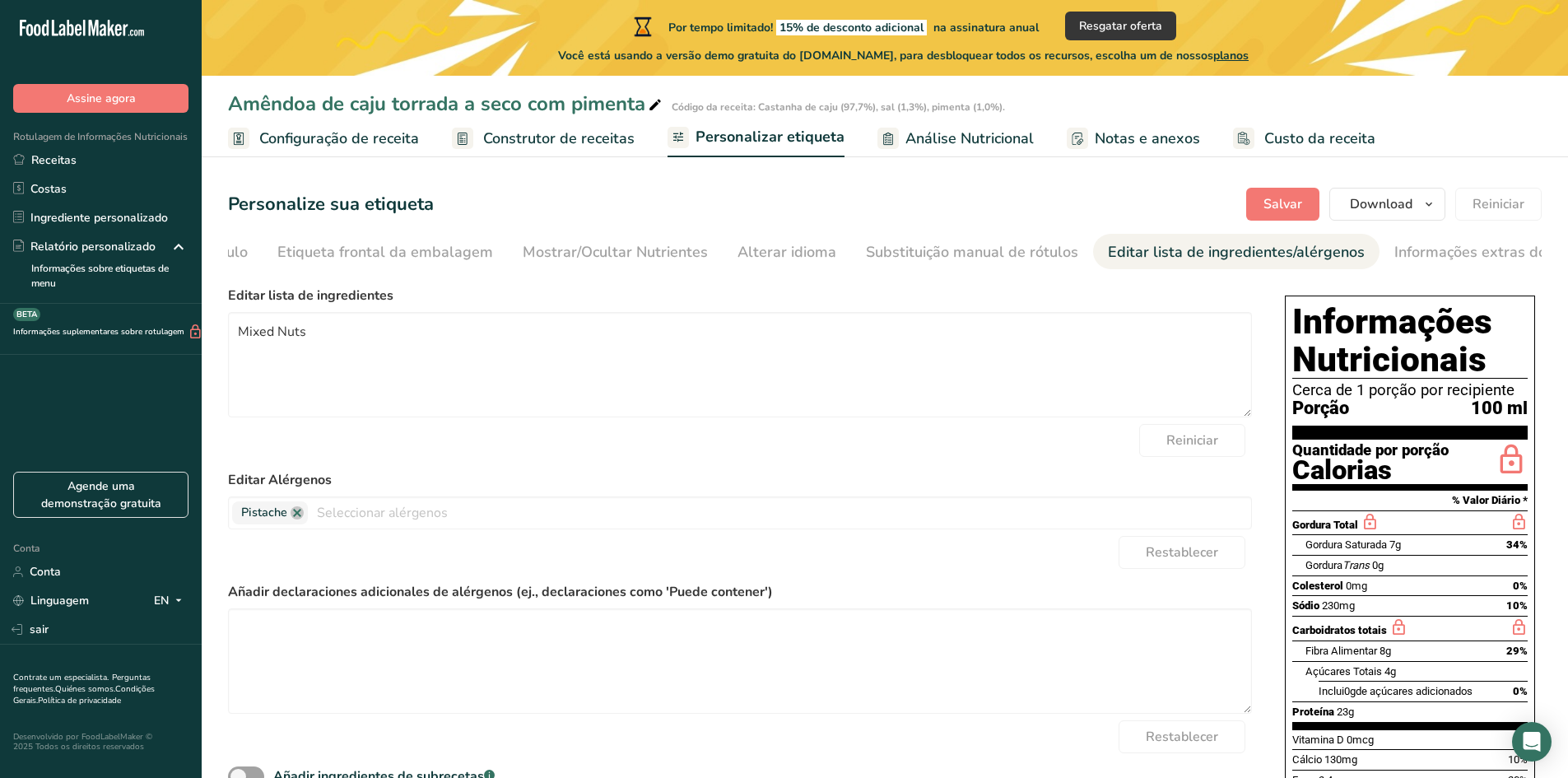
scroll to position [0, 206]
click at [1357, 248] on font "Informações extras do rótulo" at bounding box center [1455, 251] width 197 height 20
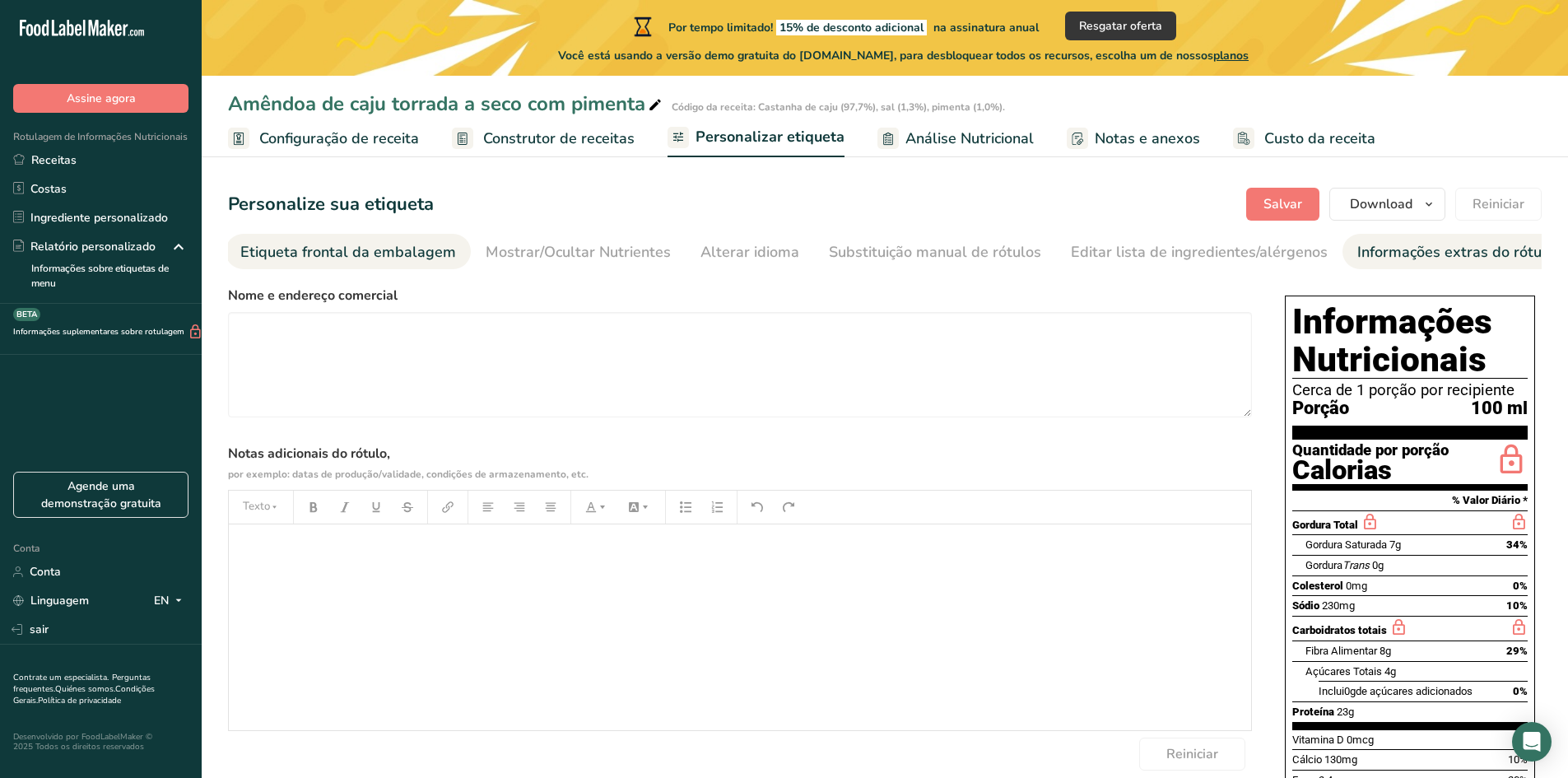
click at [315, 254] on font "Etiqueta frontal da embalagem" at bounding box center [348, 251] width 215 height 20
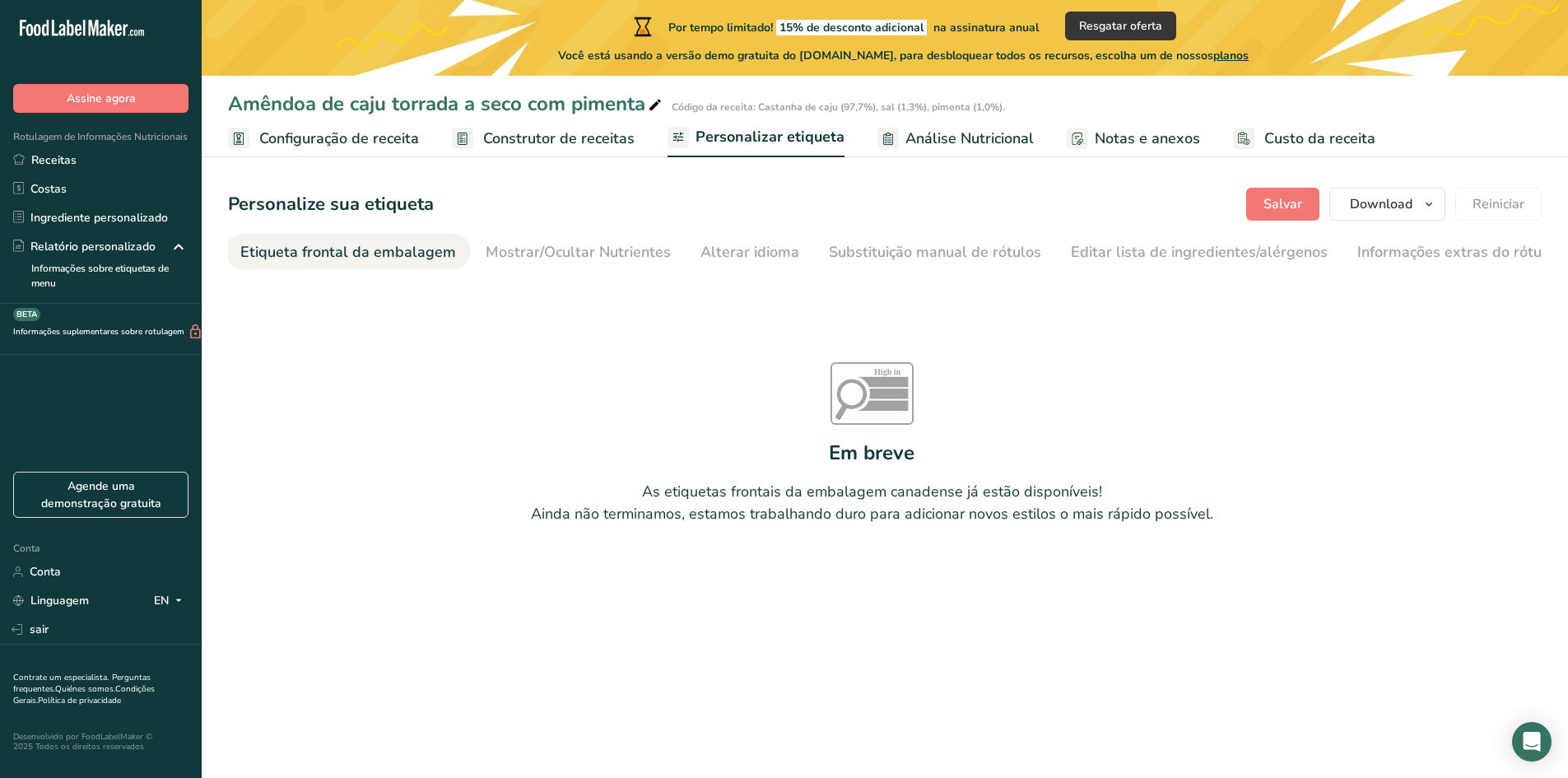
scroll to position [0, 200]
